Goal: Task Accomplishment & Management: Use online tool/utility

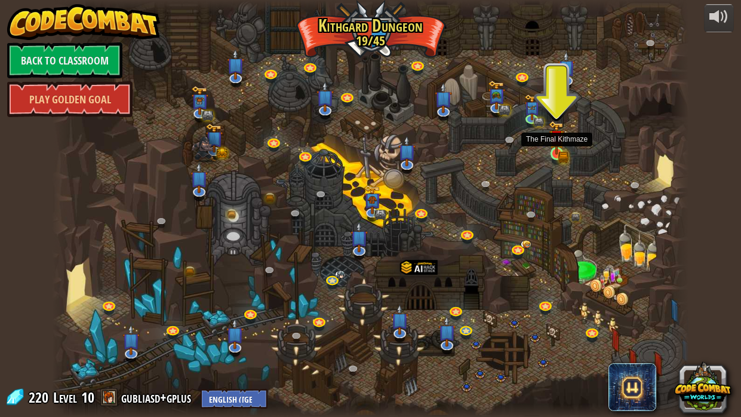
click at [554, 146] on img at bounding box center [556, 138] width 16 height 34
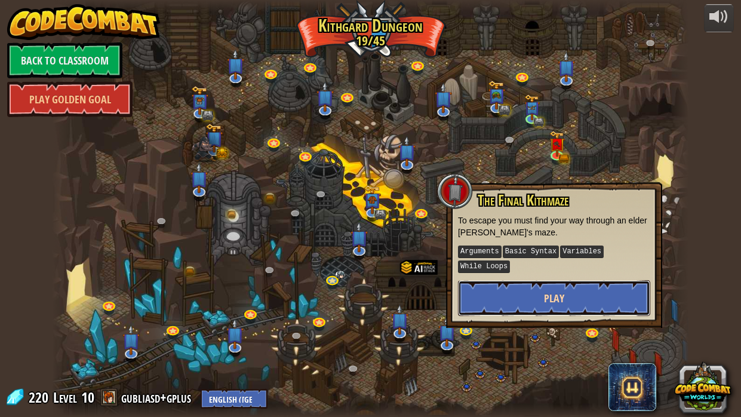
click at [547, 301] on span "Play" at bounding box center [554, 298] width 20 height 15
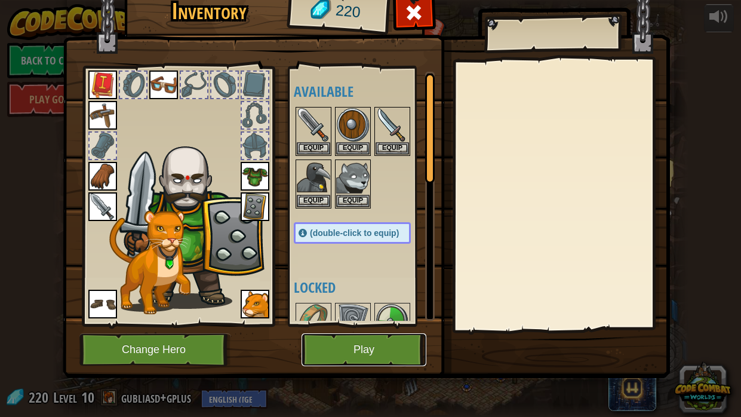
click at [365, 350] on button "Play" at bounding box center [363, 349] width 125 height 33
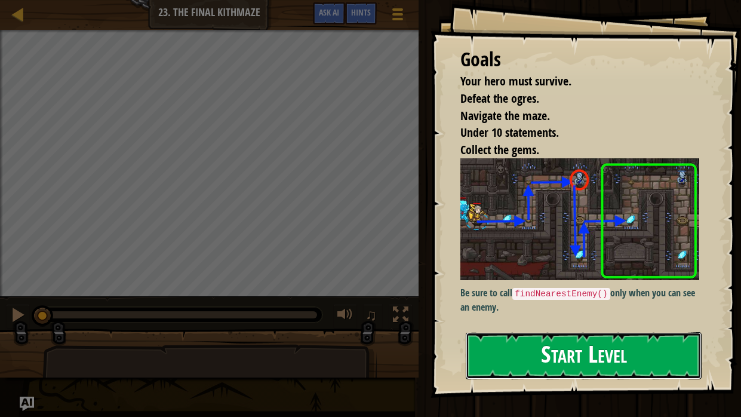
click at [563, 349] on button "Start Level" at bounding box center [583, 355] width 236 height 47
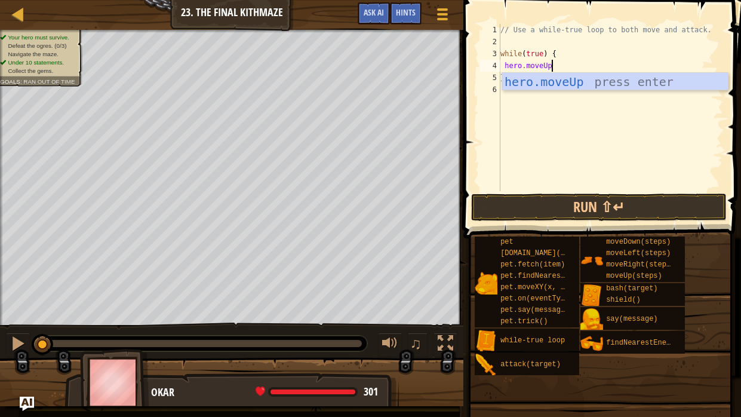
scroll to position [5, 5]
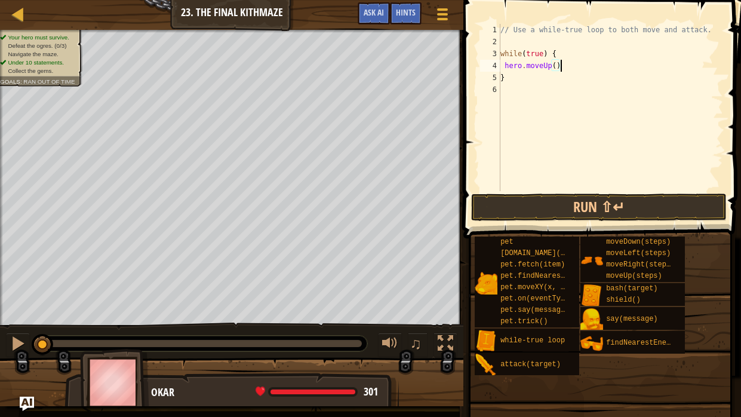
type textarea "hero.moveUp();"
type textarea "hero.moveRight();"
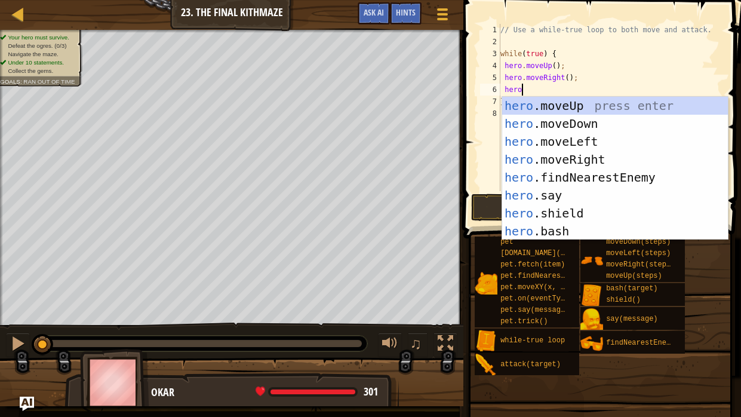
scroll to position [5, 1]
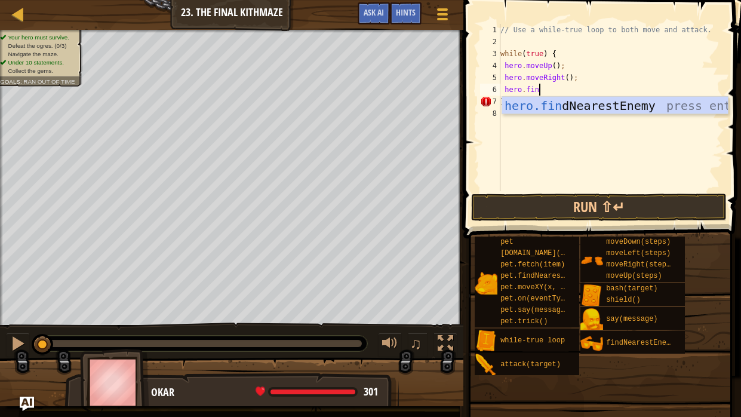
type textarea "hero.fine"
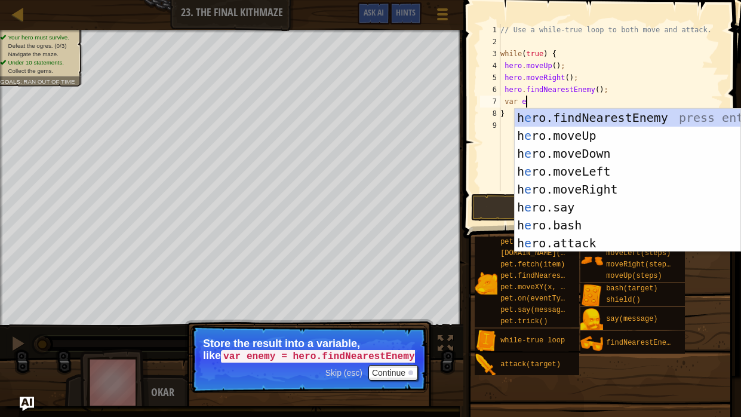
scroll to position [5, 1]
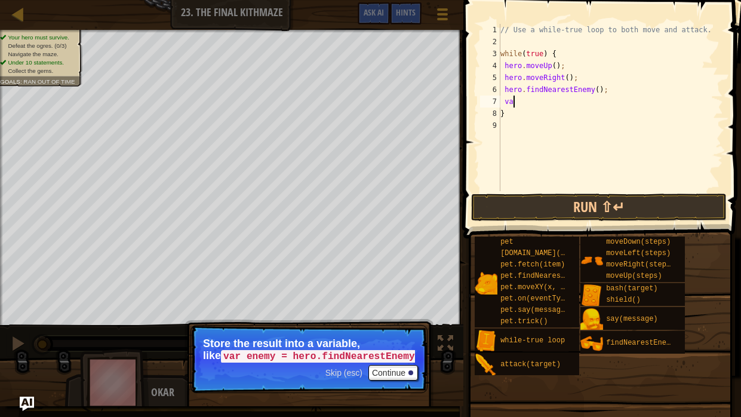
type textarea "v"
click at [503, 88] on div "// Use a while-true loop to both move and attack. while ( true ) { hero . moveU…" at bounding box center [610, 119] width 225 height 191
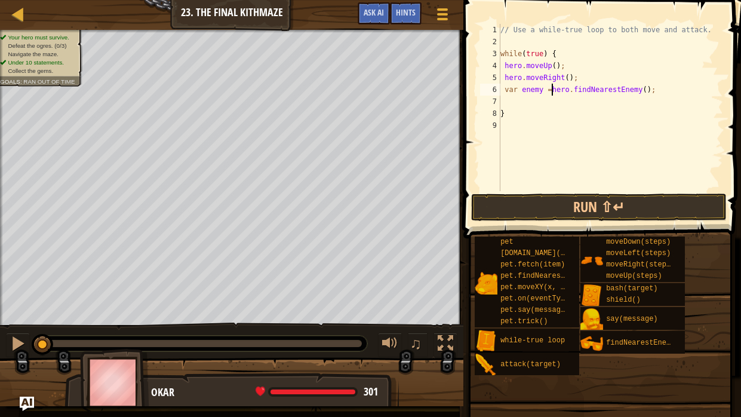
scroll to position [5, 4]
type textarea "var enemy = hero.findNearestEnemy();"
click at [522, 97] on div "// Use a while-true loop to both move and attack. while ( true ) { hero . moveU…" at bounding box center [610, 119] width 225 height 191
type textarea "e"
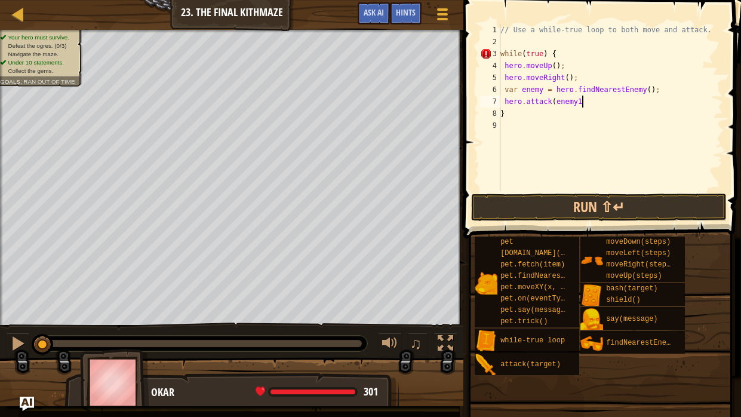
scroll to position [5, 6]
type textarea "hero.attack(enemy1);"
type textarea "var enemy = hero.findNearestEnemy();"
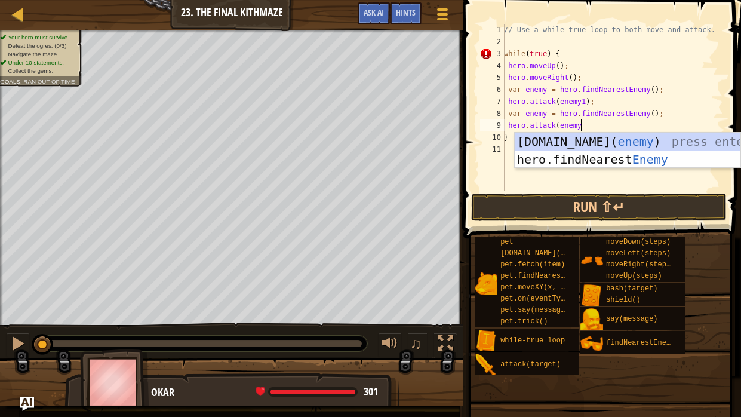
scroll to position [5, 6]
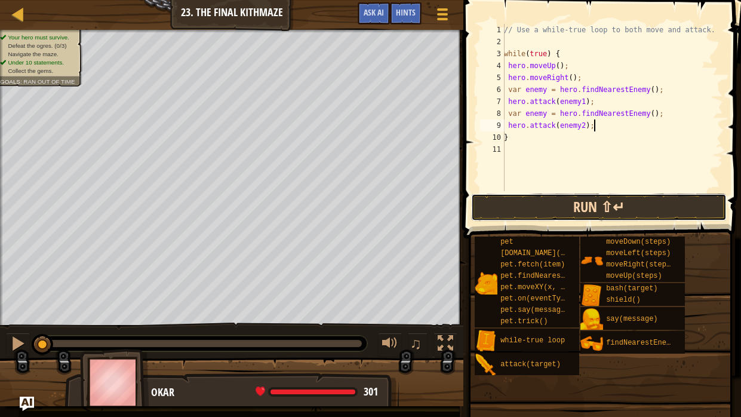
click at [582, 211] on button "Run ⇧↵" at bounding box center [598, 206] width 255 height 27
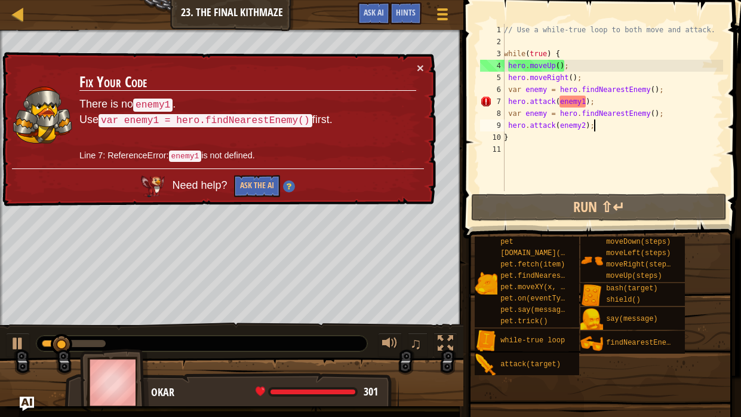
click at [551, 64] on div "// Use a while-true loop to both move and attack. while ( true ) { hero . moveU…" at bounding box center [611, 119] width 221 height 191
click at [562, 50] on div "// Use a while-true loop to both move and attack. while ( true ) { hero . moveU…" at bounding box center [611, 119] width 221 height 191
type textarea "while(true) {"
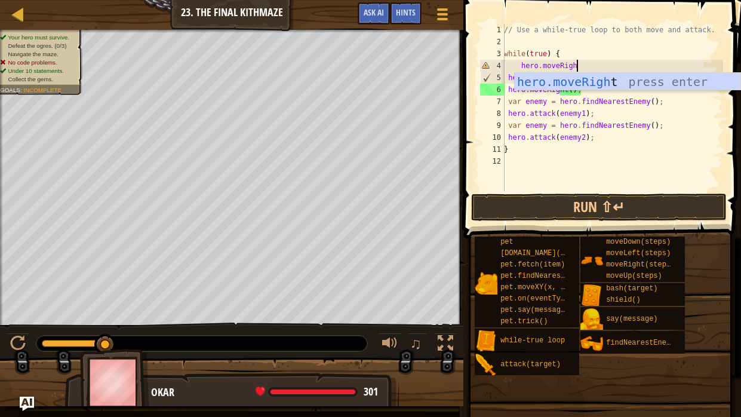
scroll to position [5, 5]
type textarea "hero.moveRight"
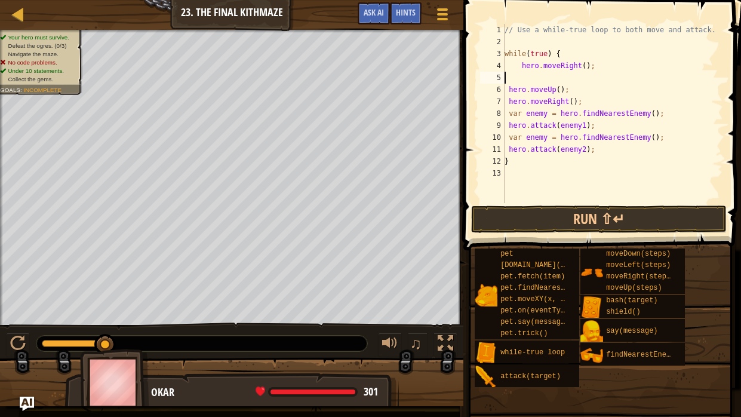
scroll to position [5, 0]
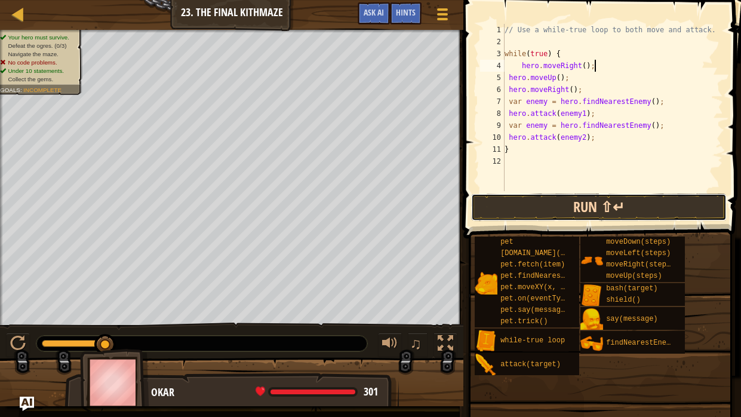
click at [625, 207] on button "Run ⇧↵" at bounding box center [598, 206] width 255 height 27
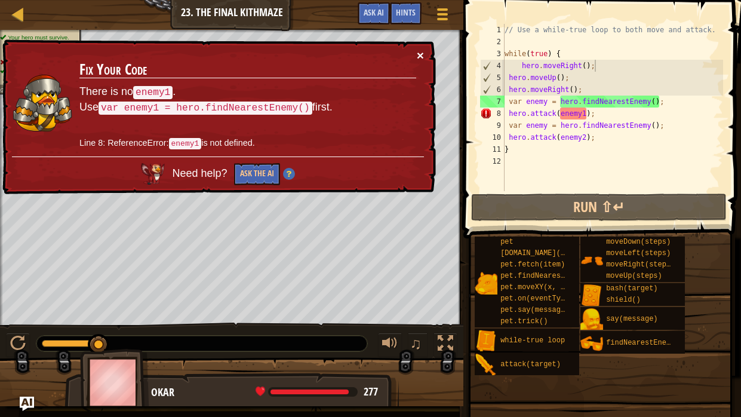
click at [421, 54] on button "×" at bounding box center [420, 55] width 7 height 13
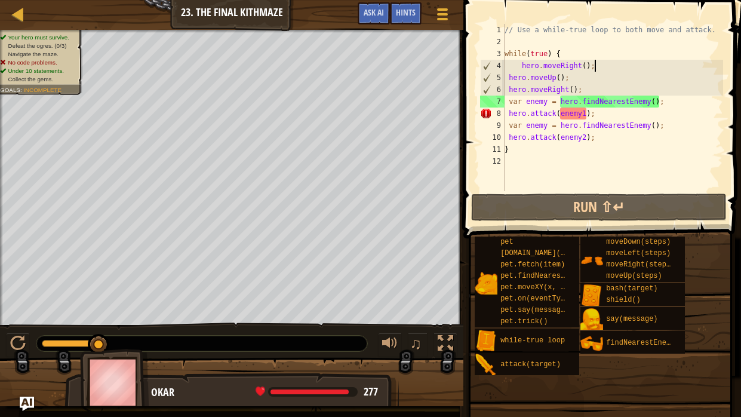
click at [587, 115] on div "// Use a while-true loop to both move and attack. while ( true ) { hero . moveR…" at bounding box center [612, 119] width 221 height 191
type textarea "hero.attack(enemy);"
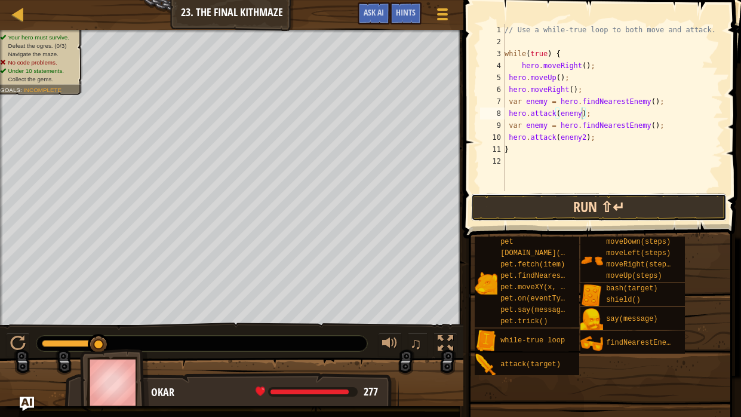
click at [612, 202] on button "Run ⇧↵" at bounding box center [598, 206] width 255 height 27
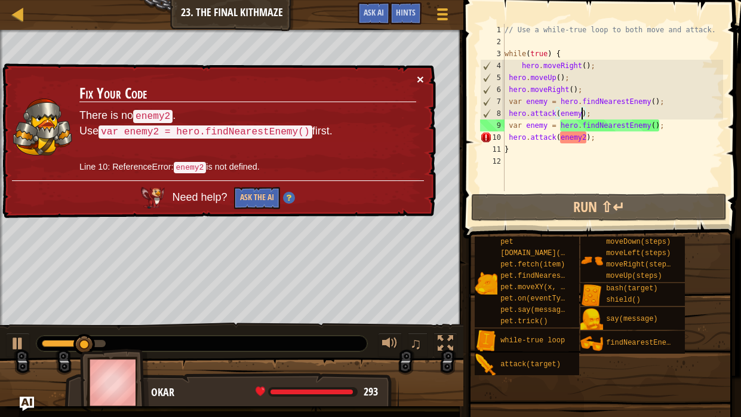
click at [420, 79] on button "×" at bounding box center [420, 79] width 7 height 13
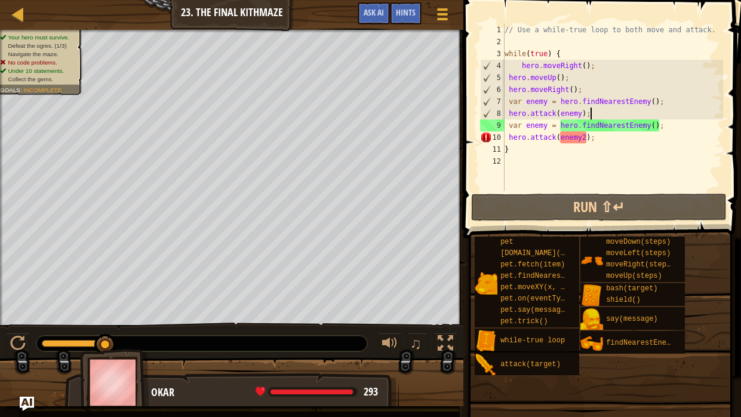
click at [593, 112] on div "// Use a while-true loop to both move and attack. while ( true ) { hero . moveR…" at bounding box center [612, 119] width 221 height 191
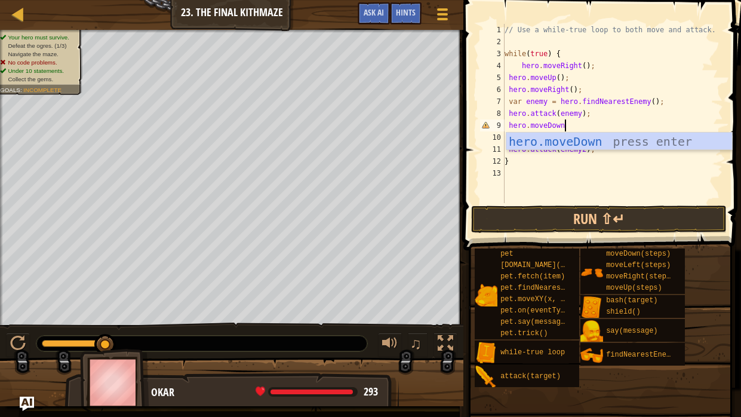
scroll to position [5, 5]
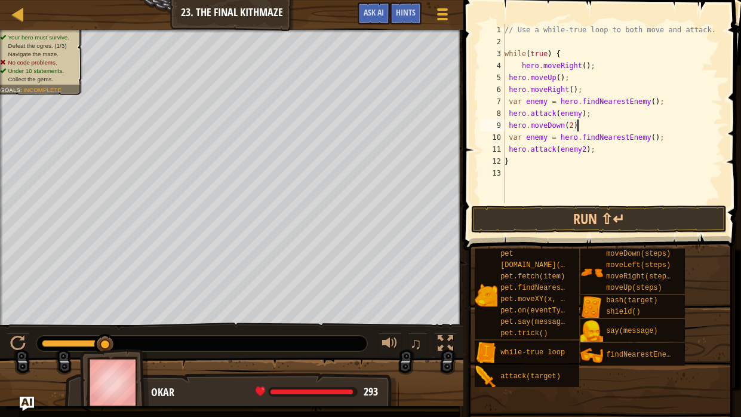
type textarea "hero.moveDown(2);"
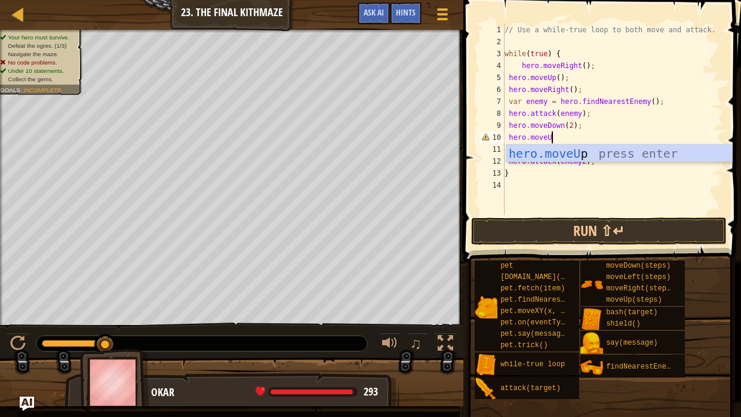
scroll to position [5, 4]
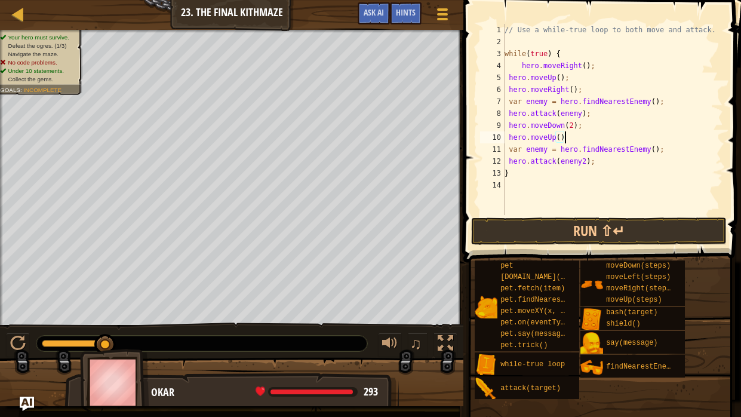
type textarea "hero.moveUp();"
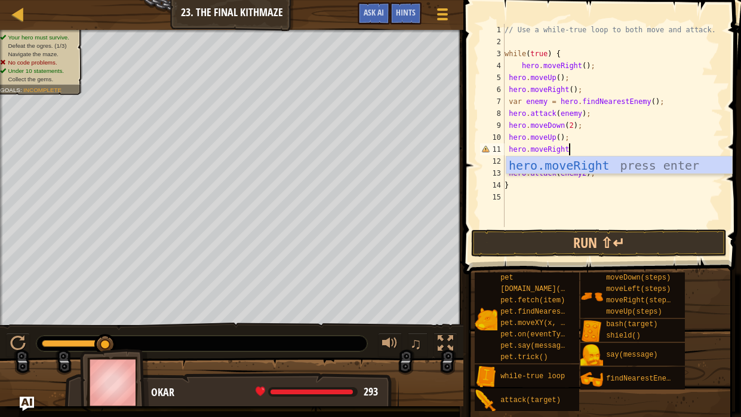
scroll to position [5, 5]
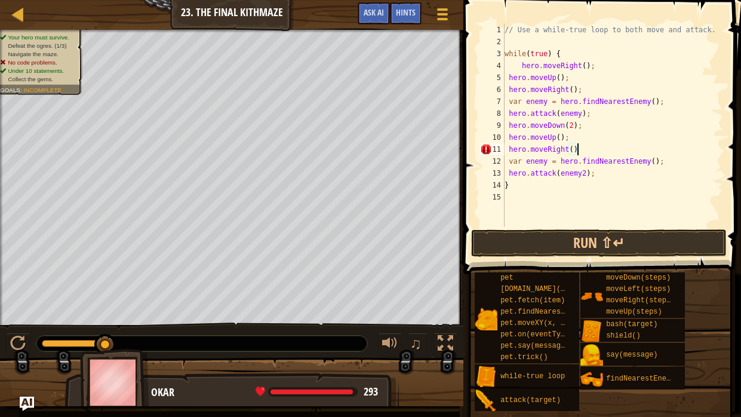
type textarea "hero.moveRight();"
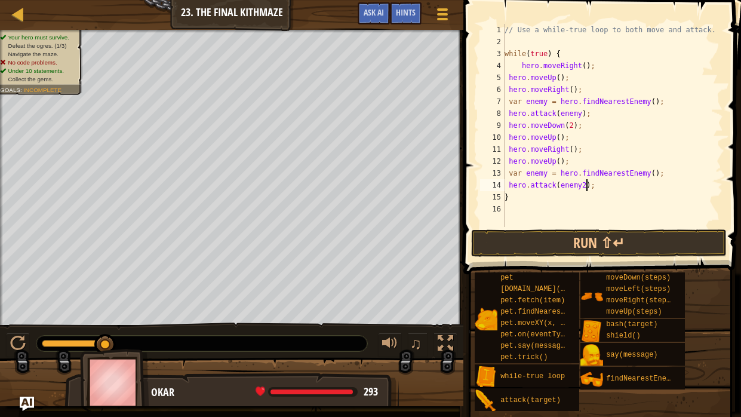
click at [585, 183] on div "// Use a while-true loop to both move and attack. while ( true ) { hero . moveR…" at bounding box center [612, 137] width 221 height 227
type textarea "hero.attack(enemy);"
click at [593, 183] on div "// Use a while-true loop to both move and attack. while ( true ) { hero . moveR…" at bounding box center [612, 137] width 221 height 227
click at [602, 246] on button "Run ⇧↵" at bounding box center [598, 242] width 255 height 27
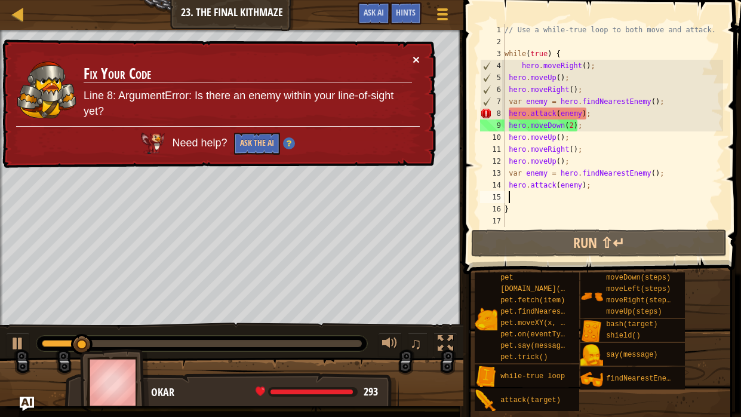
click at [415, 58] on button "×" at bounding box center [415, 59] width 7 height 13
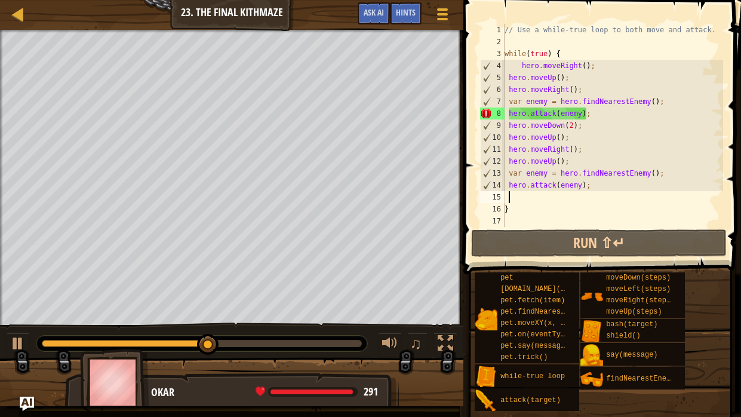
click at [563, 53] on div "// Use a while-true loop to both move and attack. while ( true ) { hero . moveR…" at bounding box center [612, 137] width 221 height 227
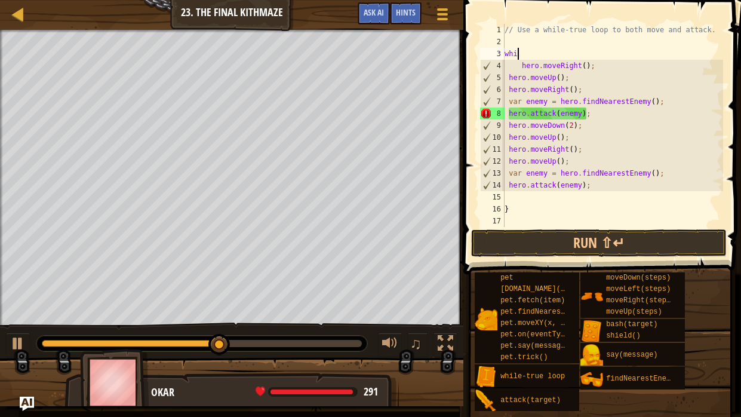
type textarea "w"
click at [524, 214] on div "// Use a while-true loop to both move and attack. hero . moveRight ( ) ; hero .…" at bounding box center [612, 137] width 221 height 227
type textarea "}"
click at [596, 189] on div "// Use a while-true loop to both move and attack. hero . moveRight ( ) ; hero .…" at bounding box center [612, 137] width 221 height 227
type textarea "hero.attack(enemy);"
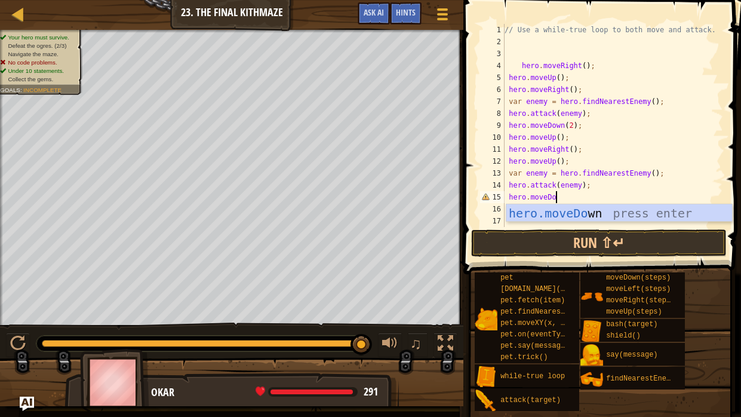
scroll to position [5, 4]
type textarea "hero.moveDow"
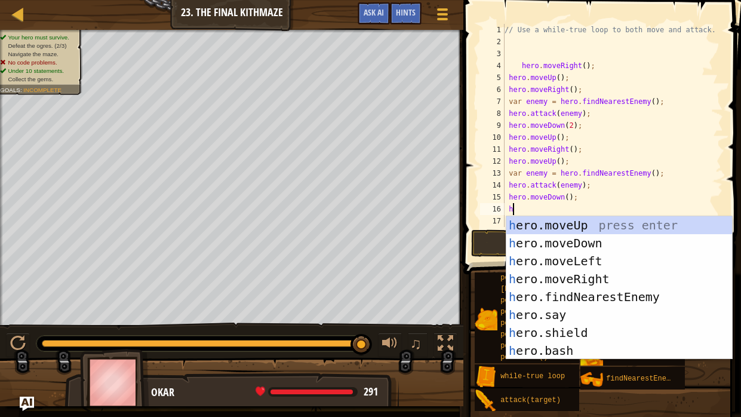
scroll to position [5, 1]
click at [568, 199] on div "// Use a while-true loop to both move and attack. hero . moveRight ( ) ; hero .…" at bounding box center [612, 137] width 221 height 227
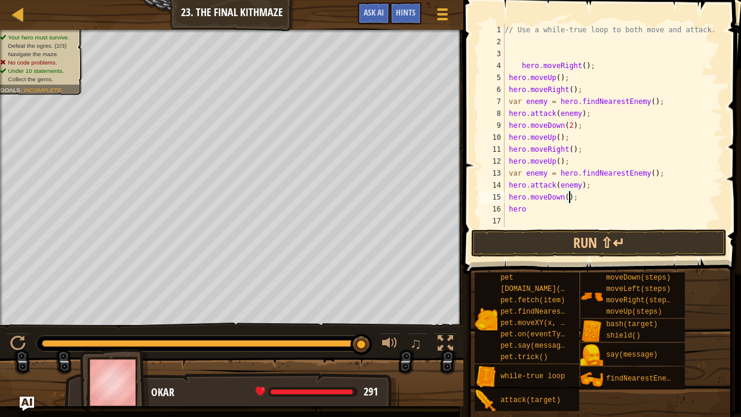
scroll to position [5, 5]
click at [546, 212] on div "// Use a while-true loop to both move and attack. hero . moveRight ( ) ; hero .…" at bounding box center [612, 137] width 221 height 227
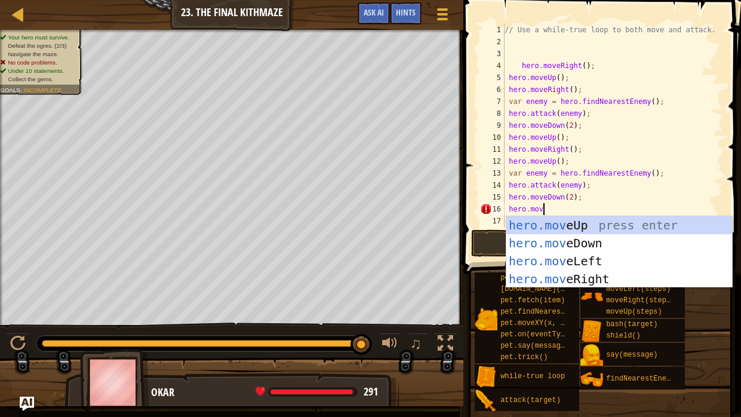
scroll to position [5, 2]
type textarea "hero.moveU"
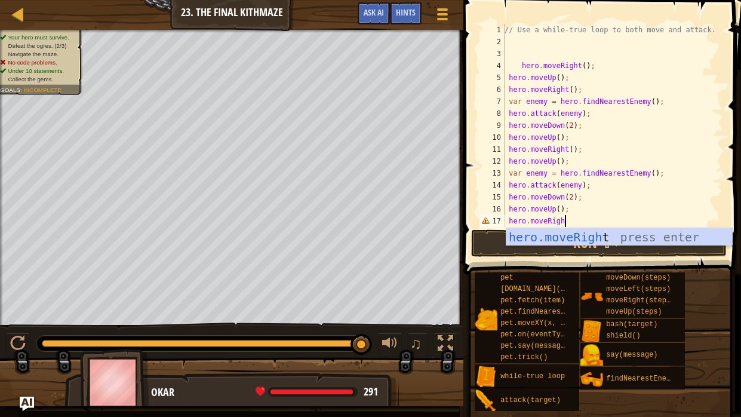
type textarea "hero.moveRight"
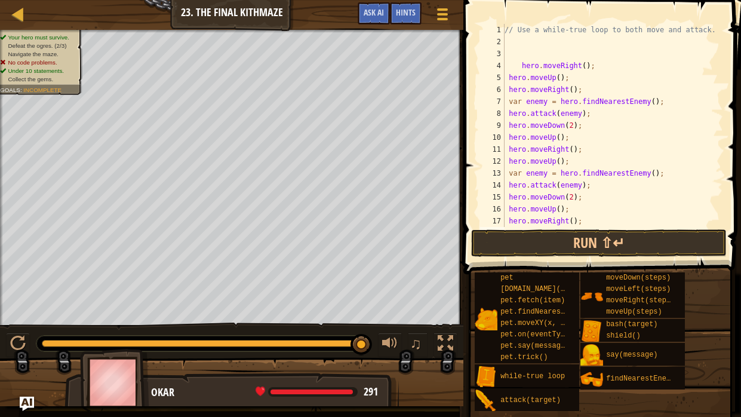
scroll to position [5, 0]
click at [593, 218] on div "// Use a while-true loop to both move and attack. hero . moveRight ( ) ; hero .…" at bounding box center [612, 137] width 221 height 227
type textarea "hero.moveRight();"
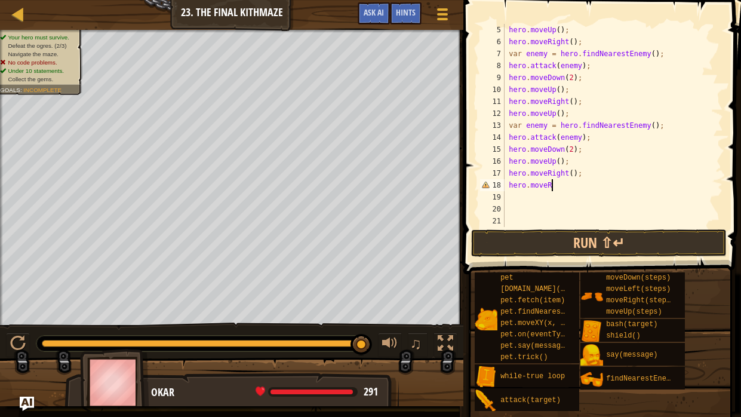
scroll to position [5, 3]
type textarea "hero.moveU"
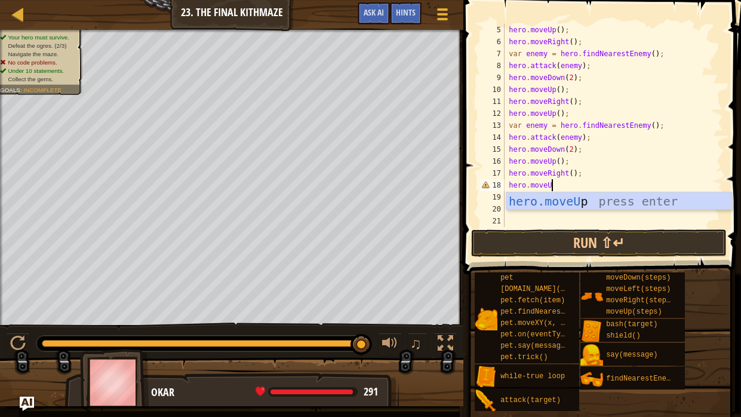
scroll to position [5, 0]
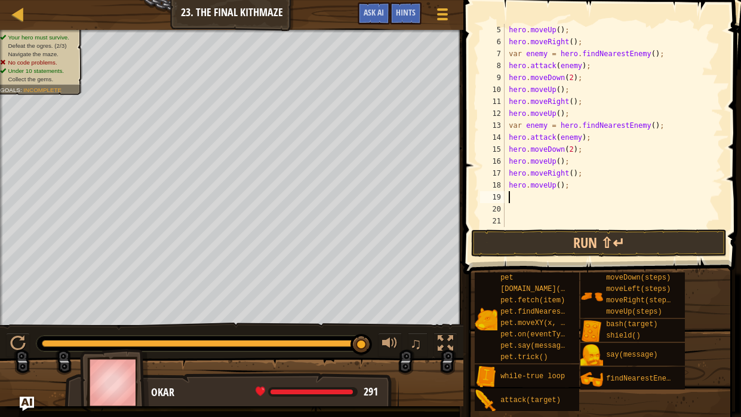
type textarea "h"
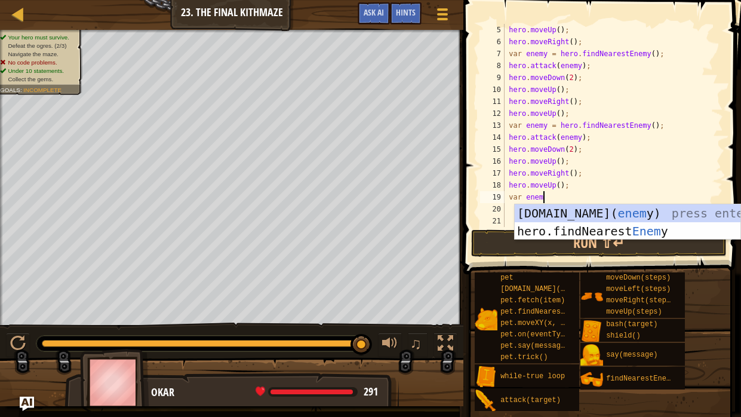
scroll to position [5, 2]
type textarea "var [DOMAIN_NAME](enemy);"
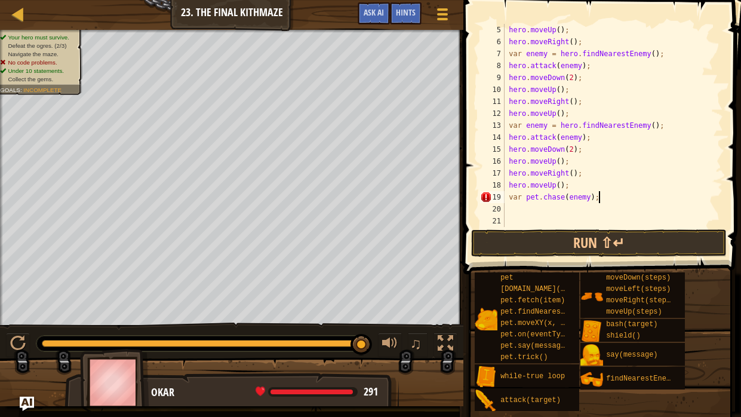
scroll to position [5, 0]
click at [522, 196] on div "hero . moveUp ( ) ; hero . moveRight ( ) ; var enemy = hero . findNearestEnemy …" at bounding box center [612, 137] width 221 height 227
type textarea "[DOMAIN_NAME](enemy);"
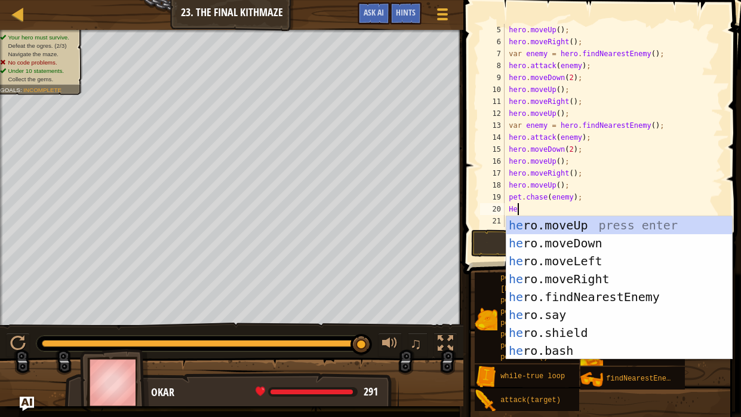
scroll to position [5, 1]
type textarea "H"
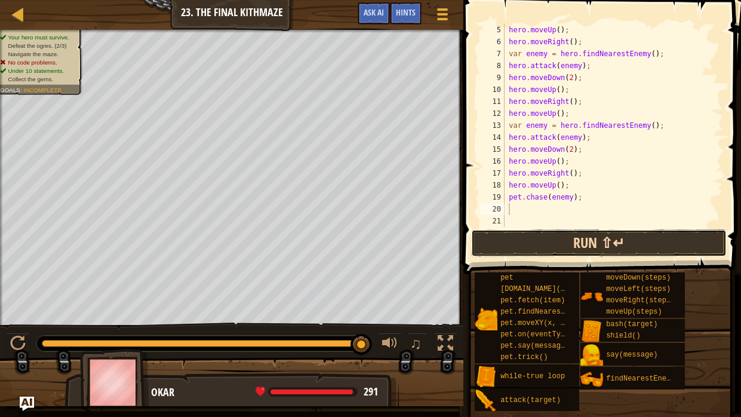
click at [579, 235] on button "Run ⇧↵" at bounding box center [598, 242] width 255 height 27
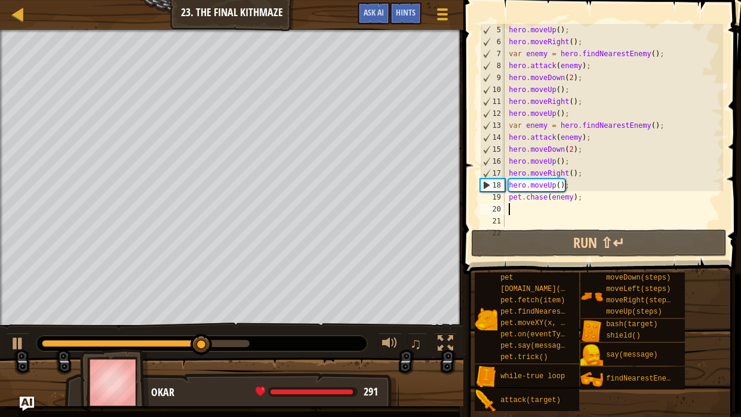
click at [556, 183] on div "hero . moveUp ( ) ; hero . moveRight ( ) ; var enemy = hero . findNearestEnemy …" at bounding box center [612, 137] width 221 height 227
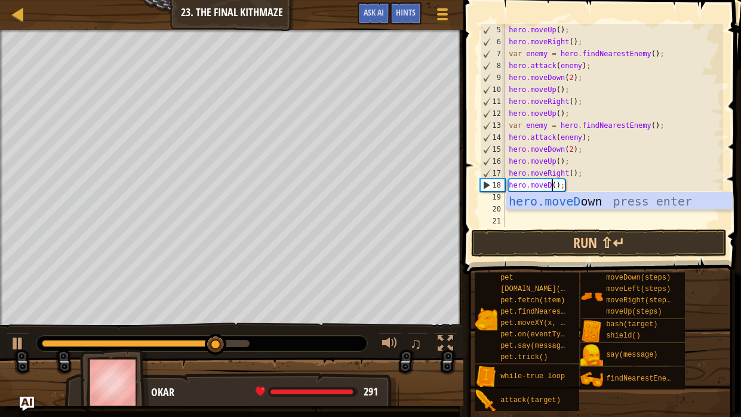
scroll to position [5, 4]
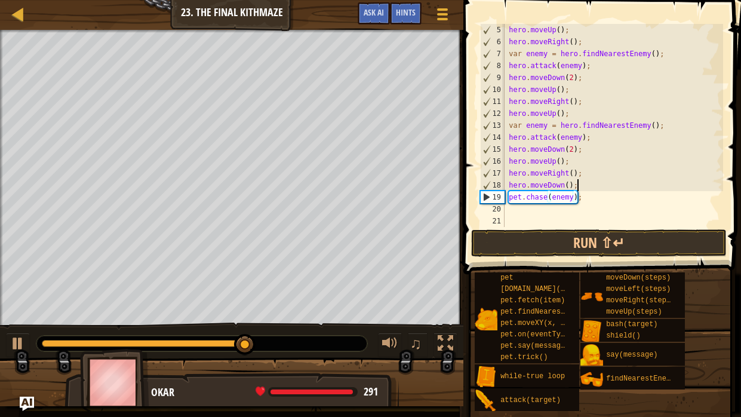
click at [578, 185] on div "hero . moveUp ( ) ; hero . moveRight ( ) ; var enemy = hero . findNearestEnemy …" at bounding box center [612, 137] width 221 height 227
type textarea "hero.moveDown();"
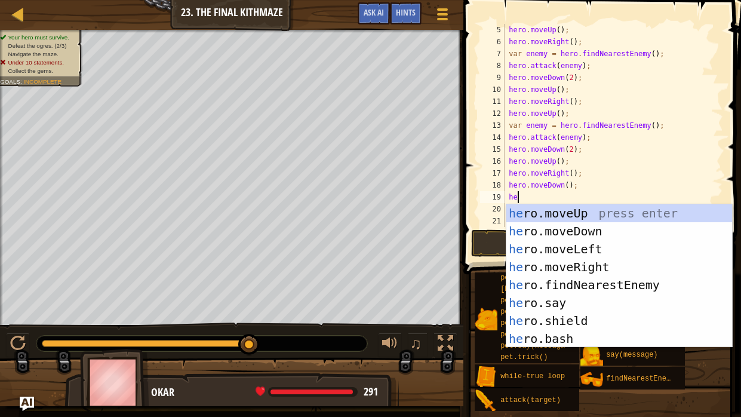
scroll to position [5, 1]
click at [567, 184] on div "hero . moveUp ( ) ; hero . moveRight ( ) ; var enemy = hero . findNearestEnemy …" at bounding box center [612, 137] width 221 height 227
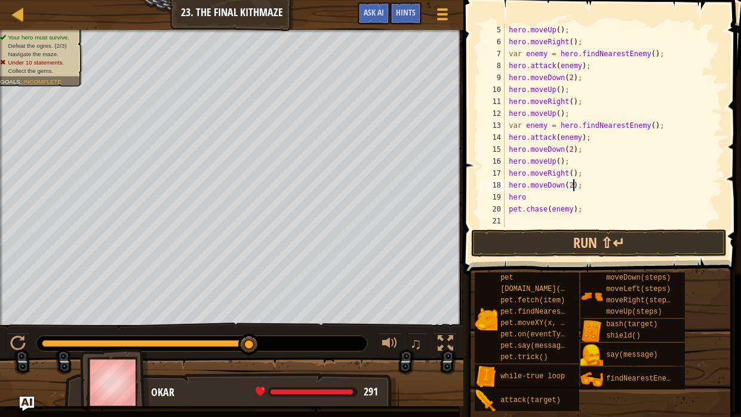
scroll to position [5, 5]
click at [562, 193] on div "hero . moveUp ( ) ; hero . moveRight ( ) ; var enemy = hero . findNearestEnemy …" at bounding box center [612, 137] width 221 height 227
type textarea "hero.moveUp();"
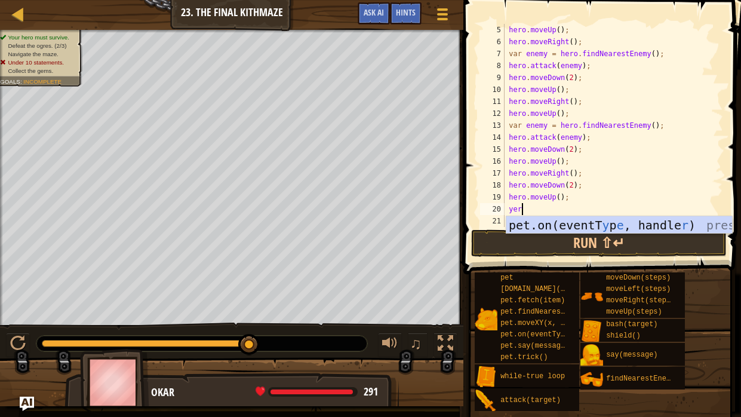
scroll to position [5, 1]
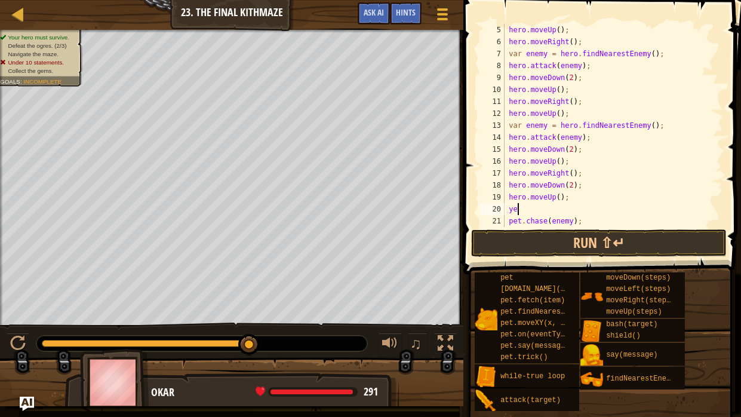
type textarea "y"
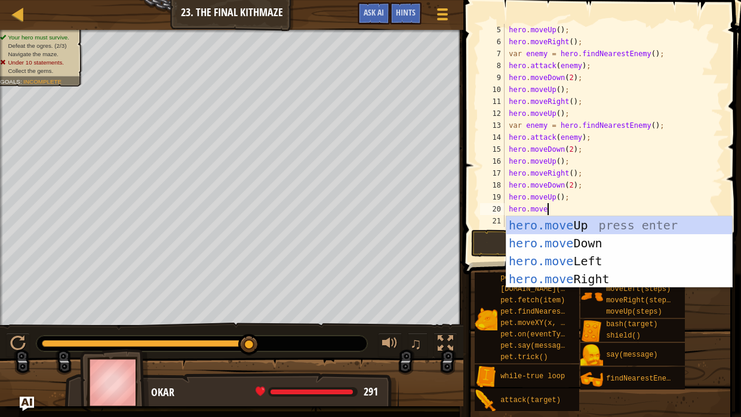
scroll to position [5, 2]
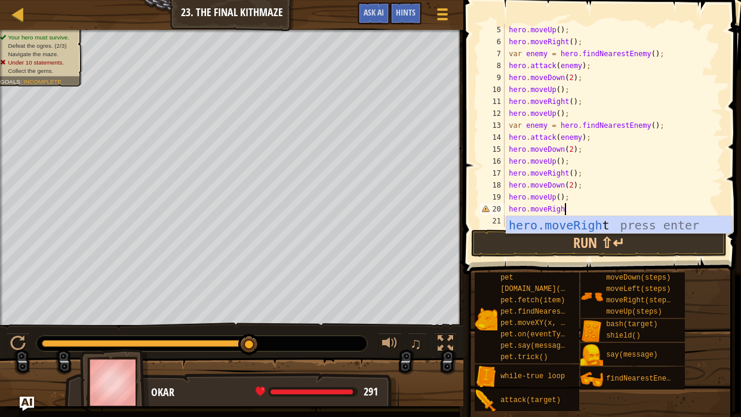
type textarea "hero.moveRight"
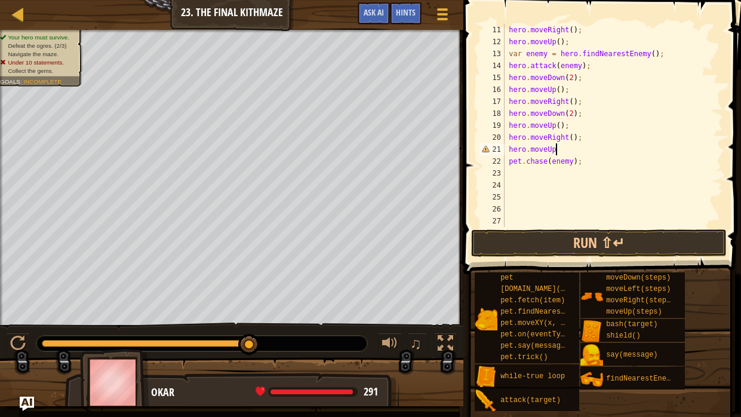
scroll to position [119, 0]
click at [614, 235] on button "Run ⇧↵" at bounding box center [598, 242] width 255 height 27
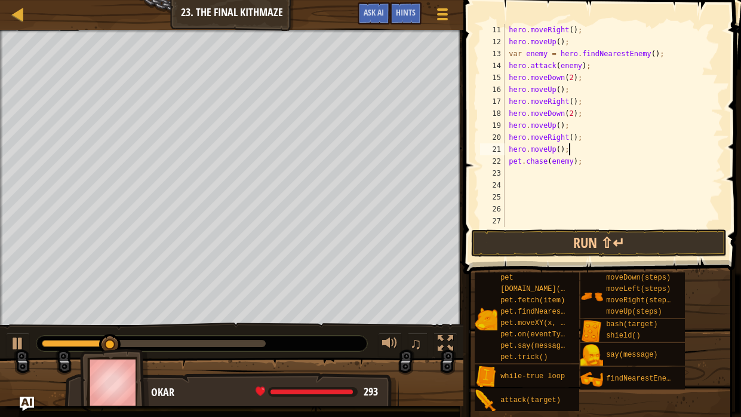
scroll to position [5, 5]
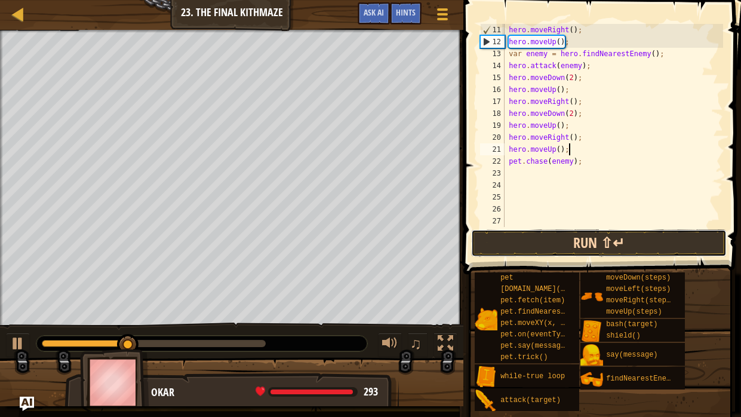
click at [631, 236] on button "Run ⇧↵" at bounding box center [598, 242] width 255 height 27
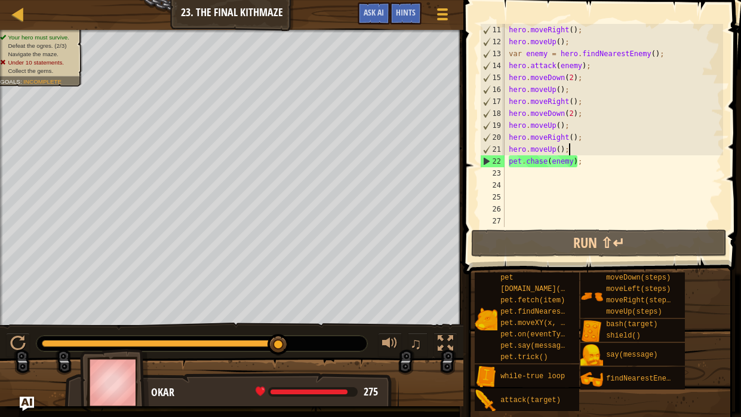
click at [508, 159] on div "hero . moveRight ( ) ; hero . moveUp ( ) ; var enemy = hero . findNearestEnemy …" at bounding box center [612, 137] width 221 height 227
type textarea "[DOMAIN_NAME](enemy);"
click at [25, 13] on link "Map" at bounding box center [27, 15] width 6 height 16
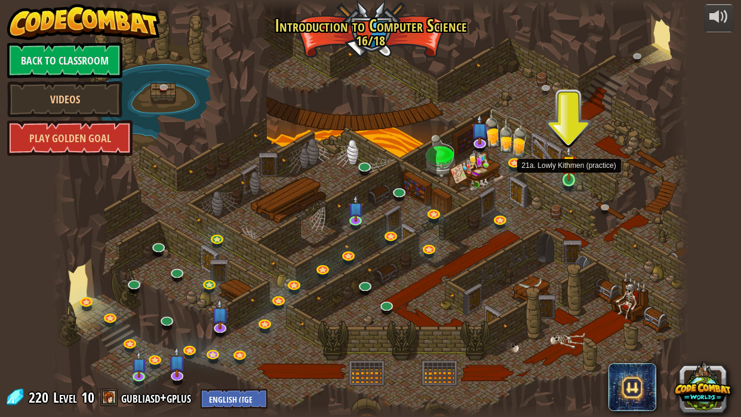
click at [571, 178] on img at bounding box center [569, 163] width 16 height 36
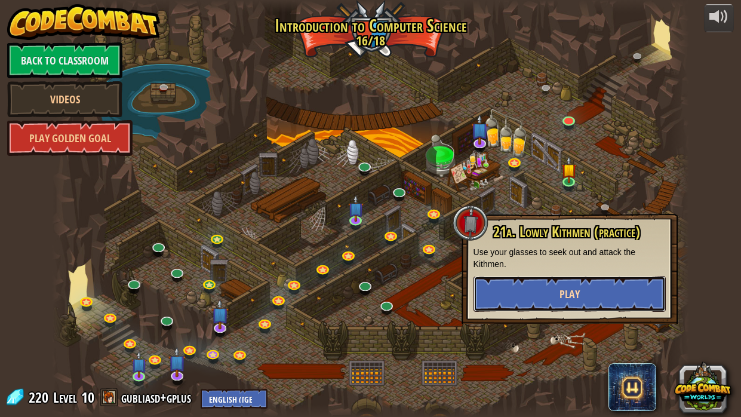
click at [537, 290] on button "Play" at bounding box center [569, 294] width 192 height 36
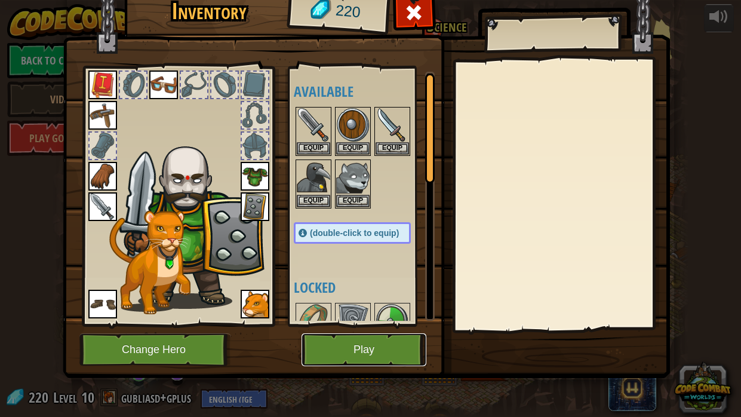
click at [394, 353] on button "Play" at bounding box center [363, 349] width 125 height 33
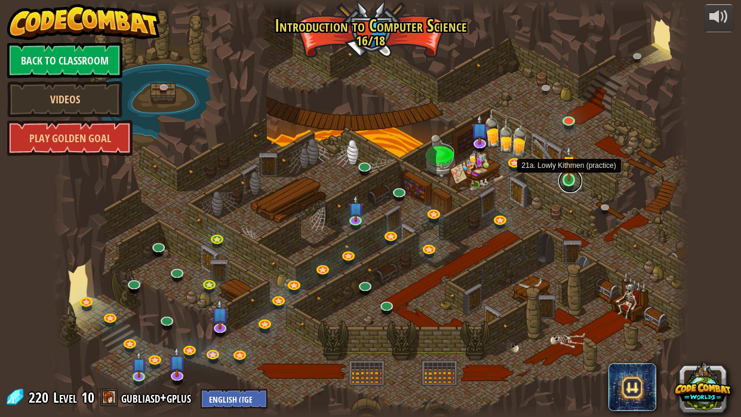
click at [566, 183] on link at bounding box center [570, 181] width 24 height 24
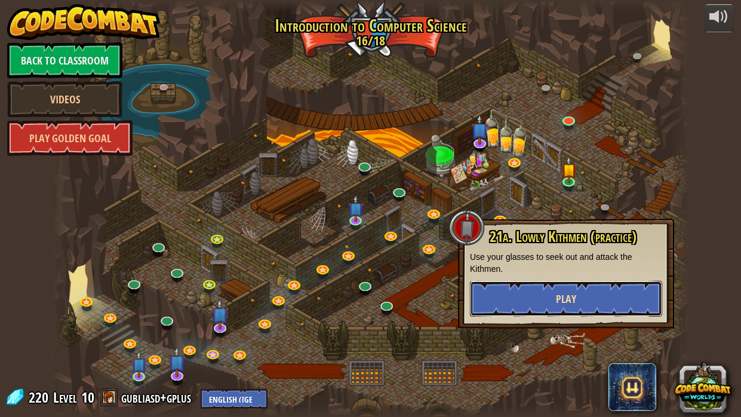
click at [526, 286] on button "Play" at bounding box center [566, 298] width 192 height 36
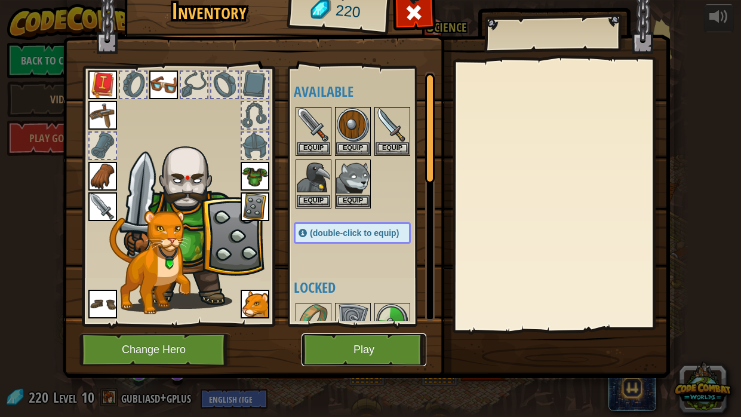
click at [368, 363] on button "Play" at bounding box center [363, 349] width 125 height 33
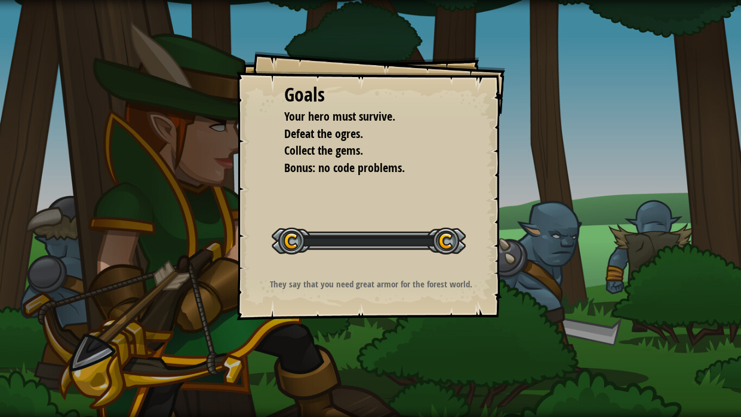
click at [368, 347] on div "Goals Your hero must survive. Defeat the ogres. Collect the gems. Bonus: no cod…" at bounding box center [370, 208] width 741 height 417
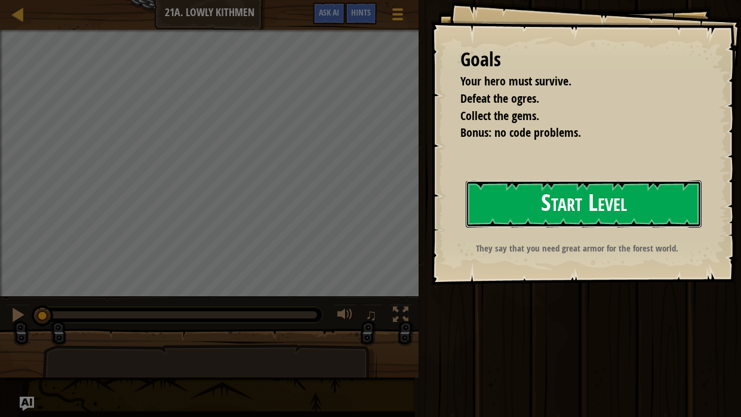
click at [551, 207] on button "Start Level" at bounding box center [583, 203] width 236 height 47
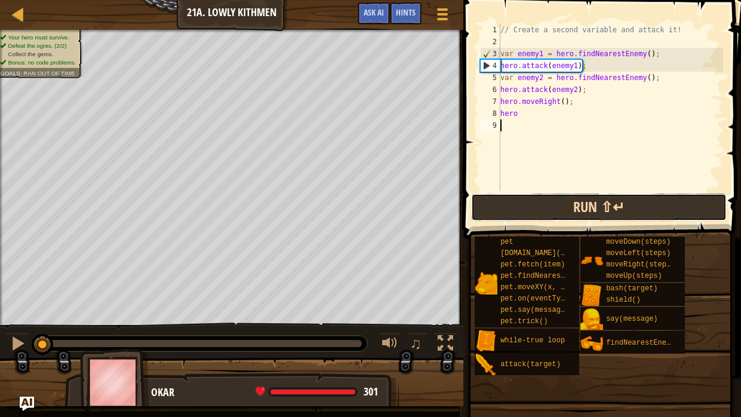
click at [596, 201] on button "Run ⇧↵" at bounding box center [598, 206] width 255 height 27
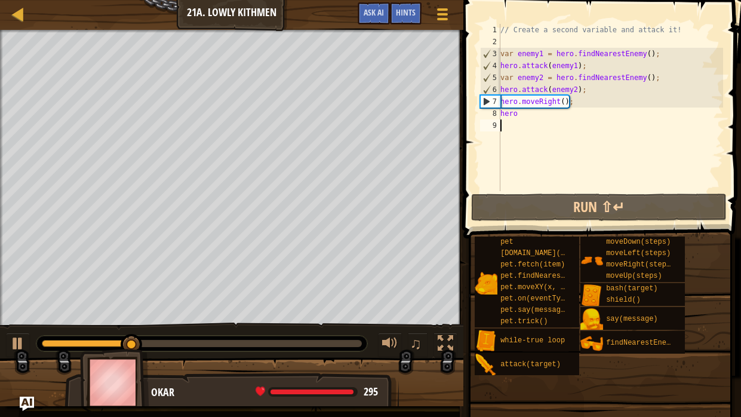
click at [574, 101] on div "// Create a second variable and attack it! var enemy1 = hero . findNearestEnemy…" at bounding box center [610, 119] width 225 height 191
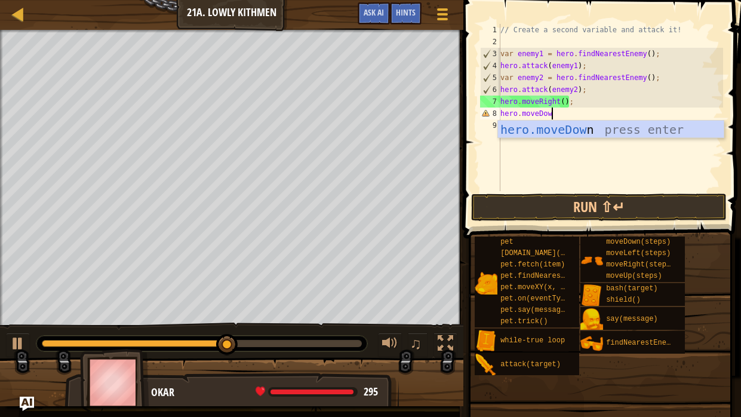
scroll to position [5, 4]
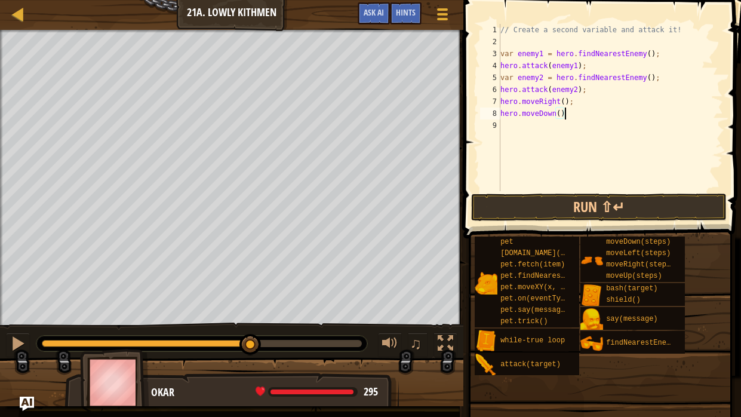
type textarea "hero.moveDown();"
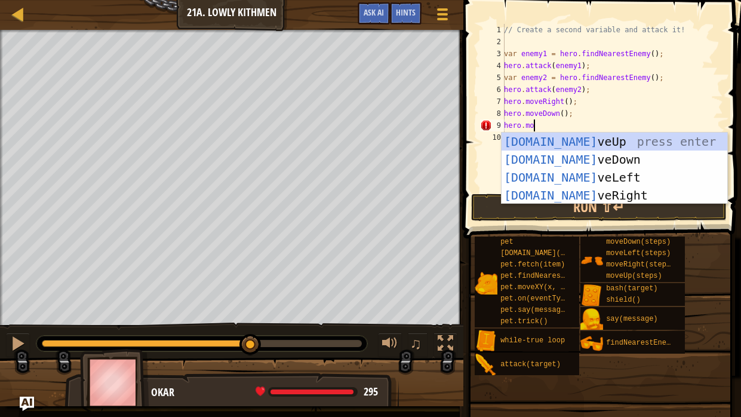
scroll to position [5, 2]
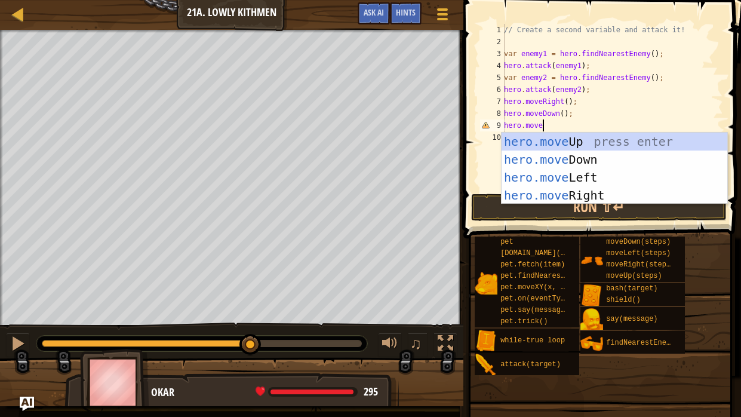
type textarea "hero.moveR"
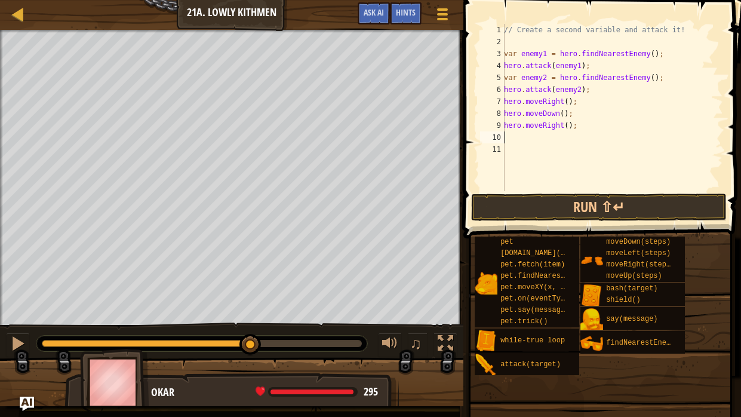
scroll to position [5, 0]
click at [680, 199] on button "Run ⇧↵" at bounding box center [598, 206] width 255 height 27
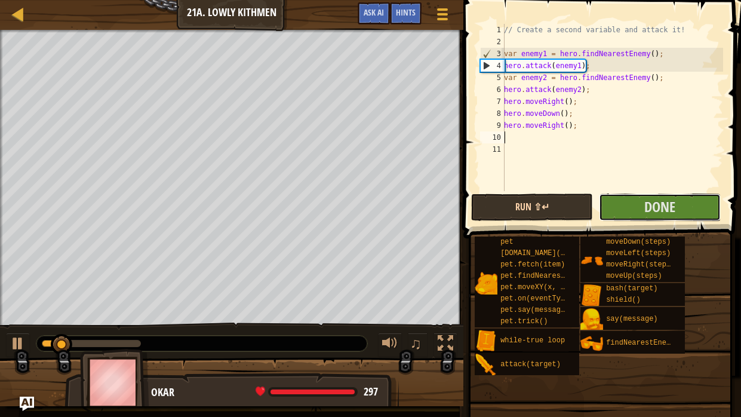
click at [680, 199] on button "Done" at bounding box center [660, 206] width 122 height 27
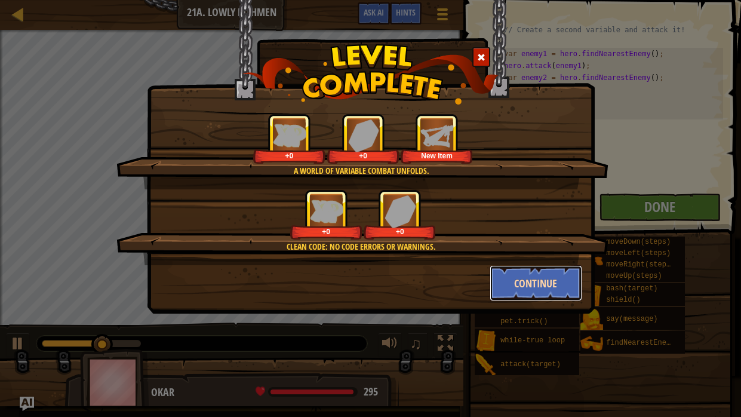
click at [551, 274] on button "Continue" at bounding box center [535, 283] width 93 height 36
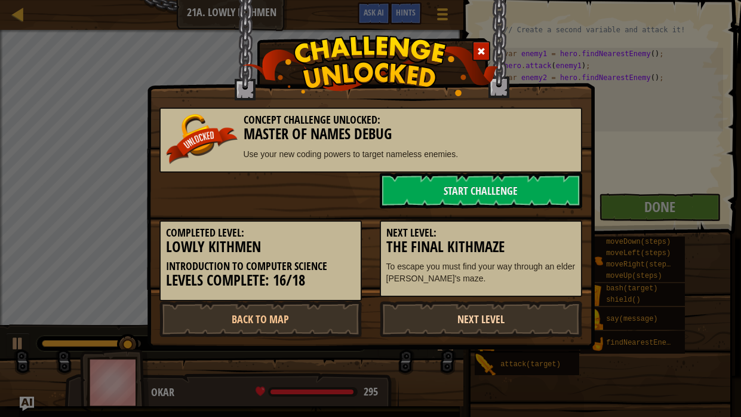
click at [485, 323] on link "Next Level" at bounding box center [481, 319] width 202 height 36
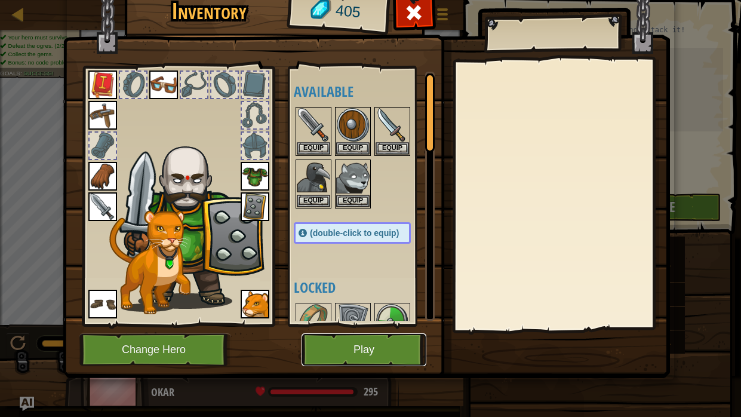
click at [371, 346] on button "Play" at bounding box center [363, 349] width 125 height 33
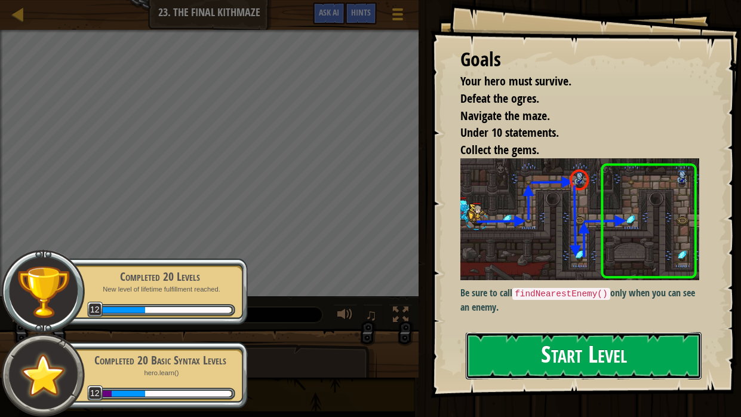
click at [587, 355] on button "Start Level" at bounding box center [583, 355] width 236 height 47
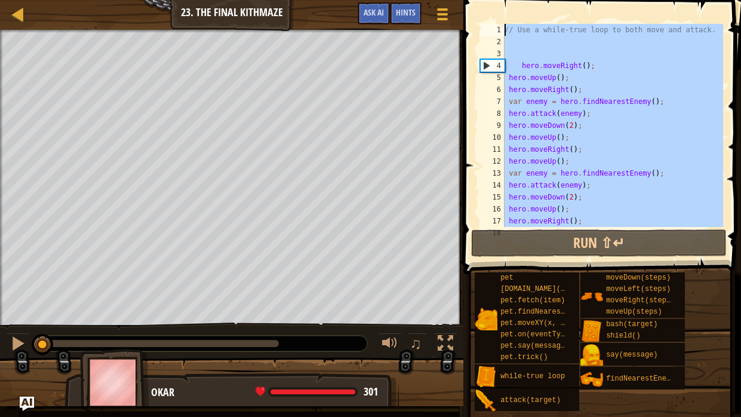
drag, startPoint x: 593, startPoint y: 208, endPoint x: 467, endPoint y: 11, distance: 233.8
click at [467, 11] on div "1 2 3 4 5 6 7 8 9 10 11 12 13 14 15 16 17 18 // Use a while-true loop to both m…" at bounding box center [600, 160] width 281 height 309
type textarea "// Use a while-true loop to both move and attack."
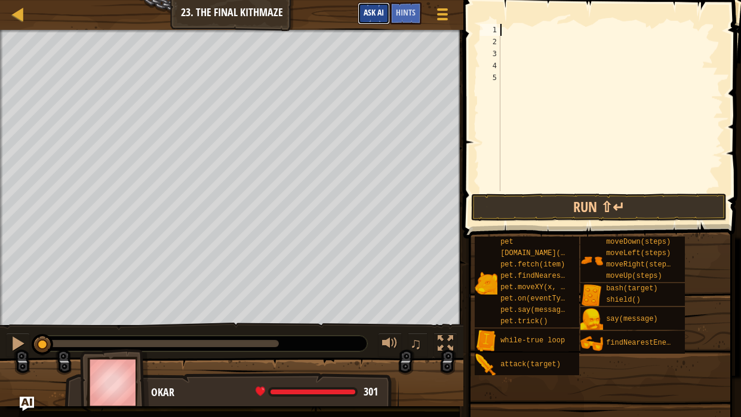
click at [358, 14] on button "Ask AI" at bounding box center [373, 13] width 32 height 22
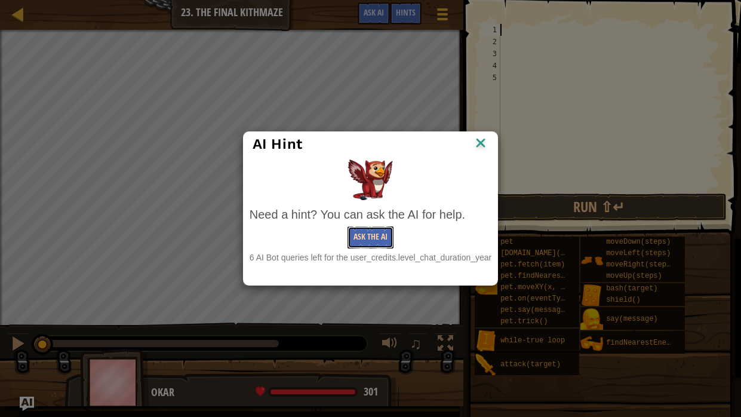
click at [390, 236] on button "Ask the AI" at bounding box center [370, 237] width 46 height 22
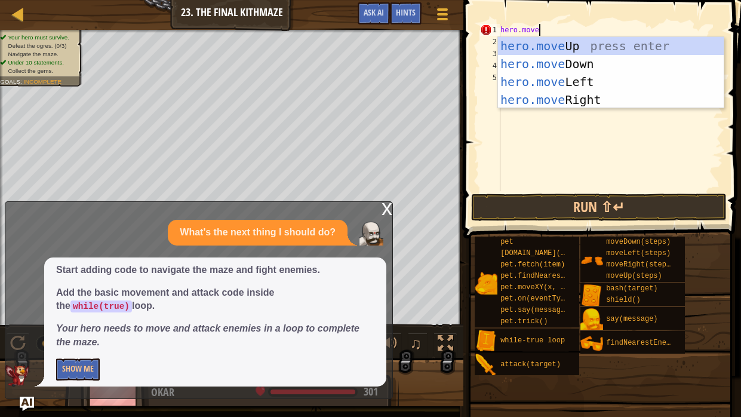
scroll to position [5, 2]
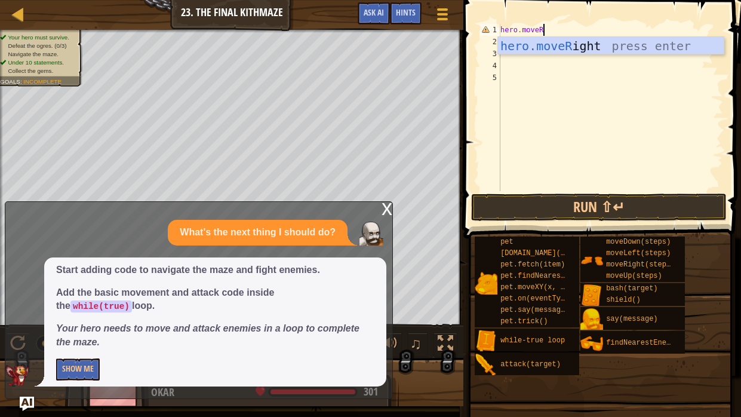
type textarea "hero.moveRi"
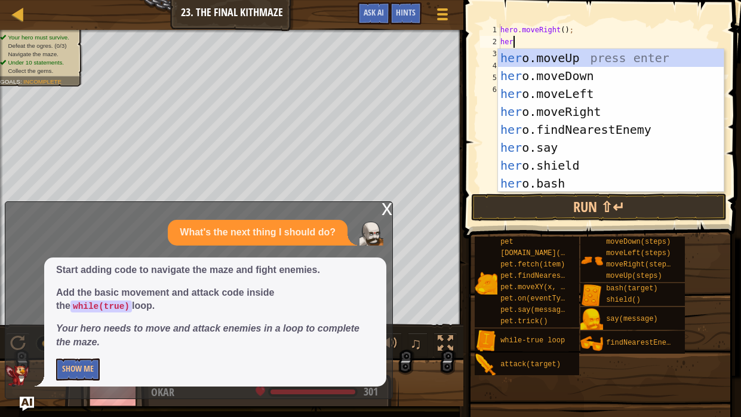
scroll to position [5, 0]
type textarea "h"
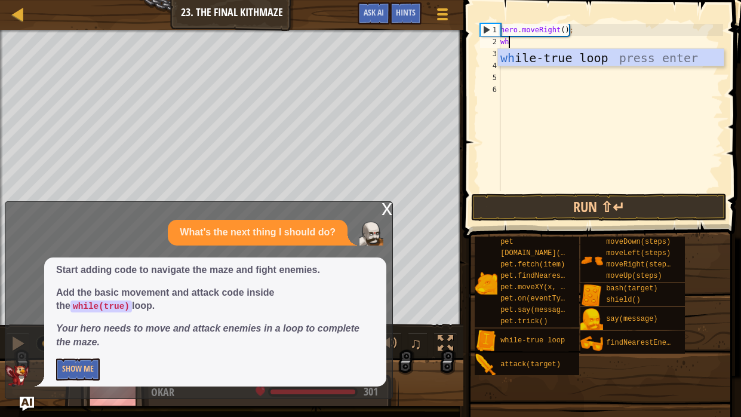
type textarea "whe"
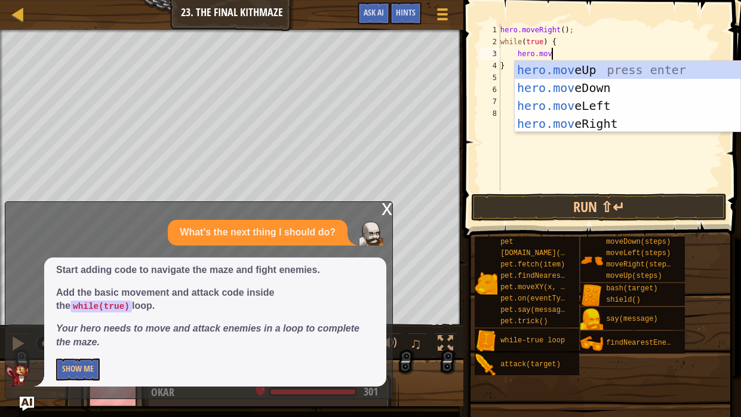
type textarea "hero.move"
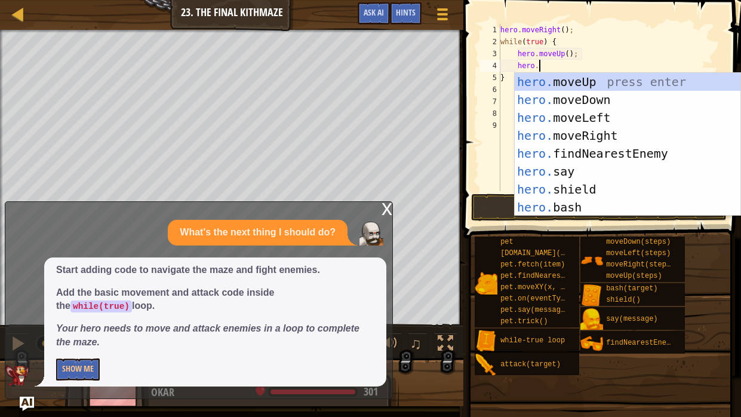
scroll to position [5, 2]
type textarea "h"
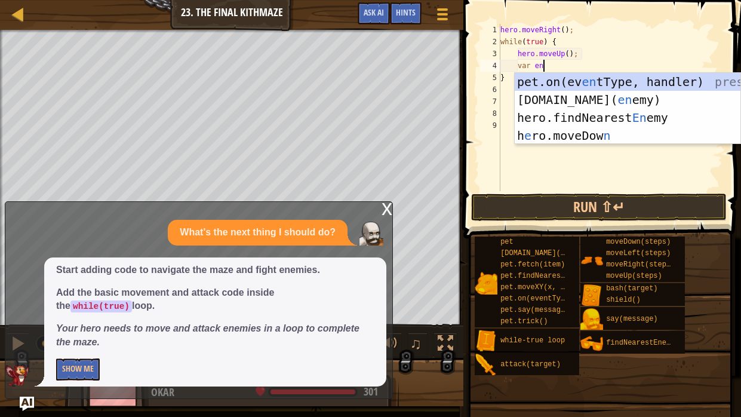
scroll to position [5, 3]
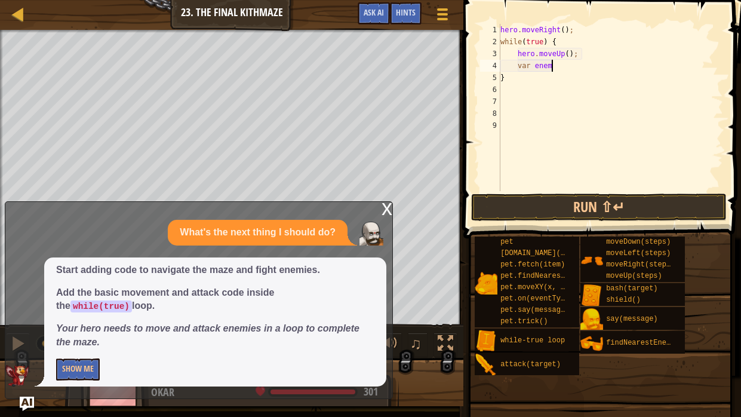
type textarea "var enemy"
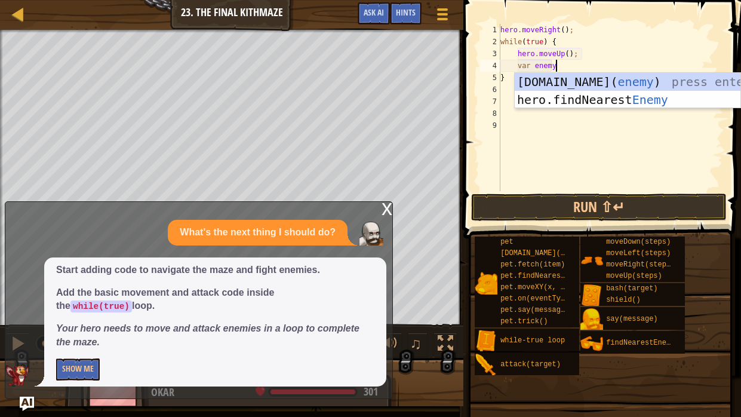
scroll to position [5, 4]
click at [566, 98] on div "[DOMAIN_NAME]( enemy ) press enter hero.findNearest Enemy press enter" at bounding box center [627, 109] width 226 height 72
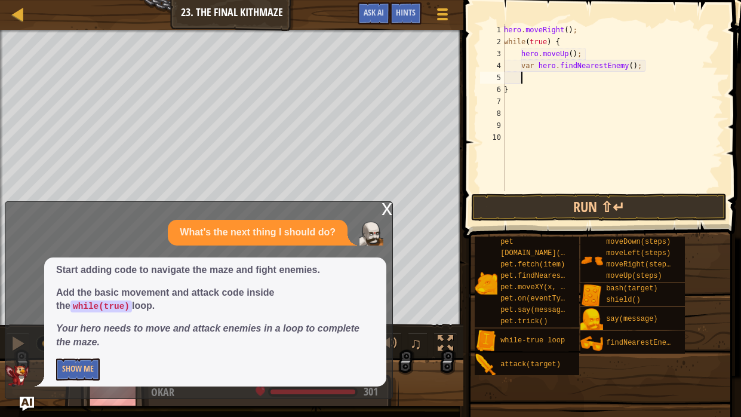
scroll to position [5, 1]
click at [538, 65] on div "hero . moveRight ( ) ; while ( true ) { hero . moveUp ( ) ; var hero . findNear…" at bounding box center [611, 119] width 221 height 191
type textarea "var enemy = hero.findNearestEnemy();"
click at [529, 81] on div "hero . moveRight ( ) ; while ( true ) { hero . moveUp ( ) ; var enemy = hero . …" at bounding box center [611, 119] width 221 height 191
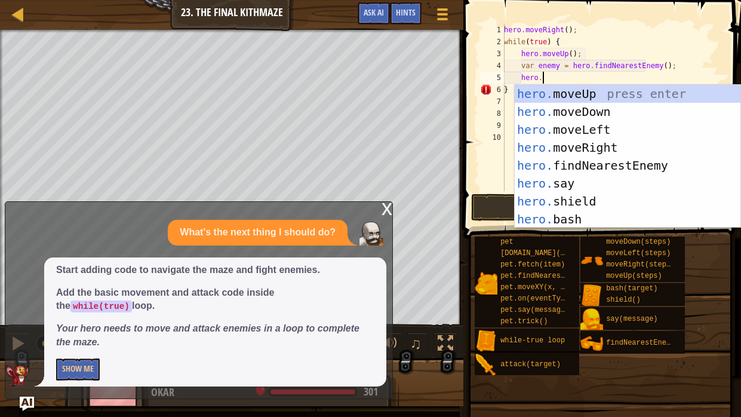
scroll to position [5, 2]
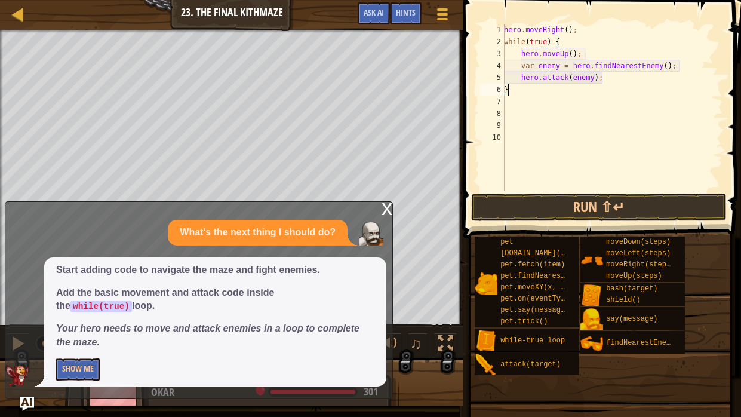
click at [611, 84] on div "hero . moveRight ( ) ; while ( true ) { hero . moveUp ( ) ; var enemy = hero . …" at bounding box center [611, 119] width 221 height 191
click at [605, 78] on div "hero . moveRight ( ) ; while ( true ) { hero . moveUp ( ) ; var enemy = hero . …" at bounding box center [611, 119] width 221 height 191
type textarea "hero.attack(enemy);"
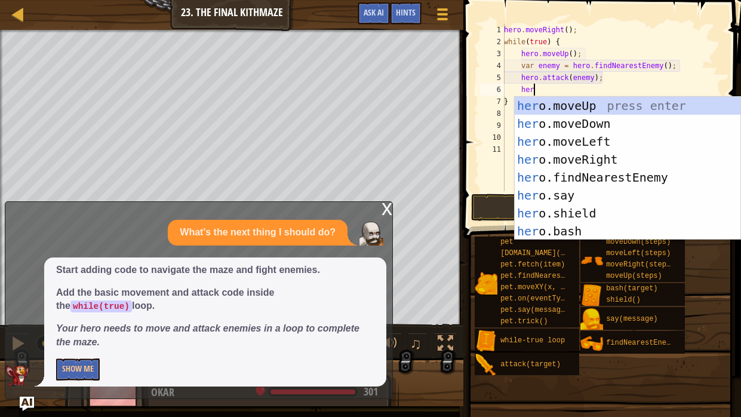
scroll to position [5, 2]
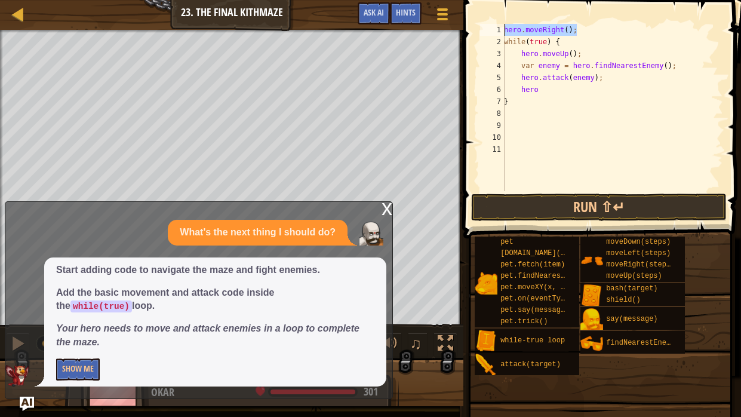
drag, startPoint x: 579, startPoint y: 31, endPoint x: 502, endPoint y: 24, distance: 77.9
click at [502, 24] on div "hero 1 2 3 4 5 6 7 8 9 10 11 hero . moveRight ( ) ; while ( true ) { hero . mov…" at bounding box center [599, 107] width 245 height 167
click at [563, 38] on div "hero . moveRight ( ) ; while ( true ) { hero . moveUp ( ) ; var enemy = hero . …" at bounding box center [611, 119] width 221 height 191
paste textarea "hero.moveRight();"
click at [642, 42] on div "hero . moveRight ( ) ; while ( true ) { hero . moveRight ( ) ; hero . moveUp ( …" at bounding box center [611, 119] width 221 height 191
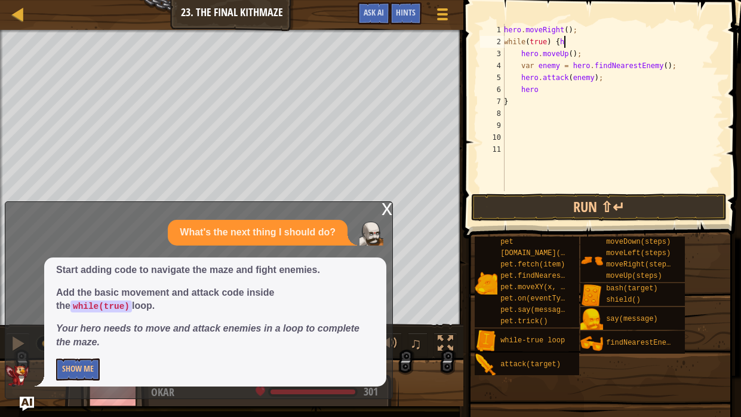
type textarea "while(true) {"
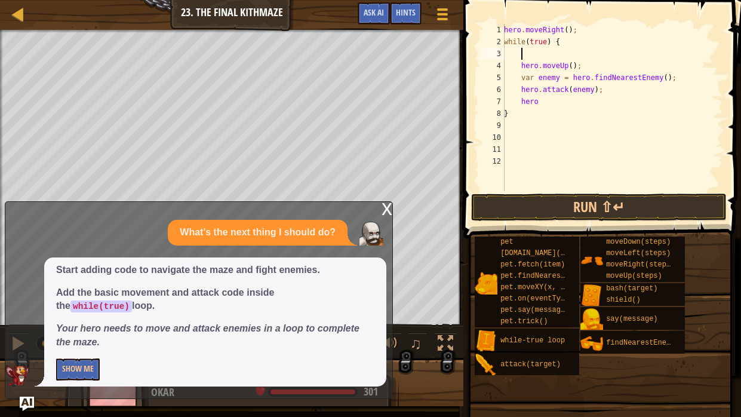
paste textarea "hero.moveRight();"
click at [545, 102] on div "hero . moveRight ( ) ; while ( true ) { hero . moveRight ( ) ; hero . moveUp ( …" at bounding box center [611, 119] width 221 height 191
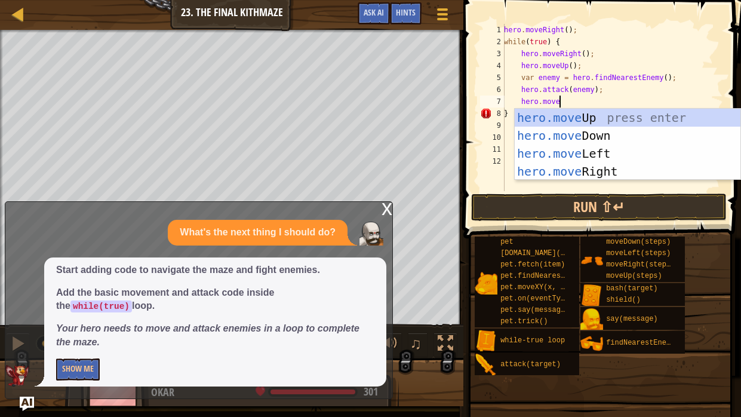
scroll to position [5, 4]
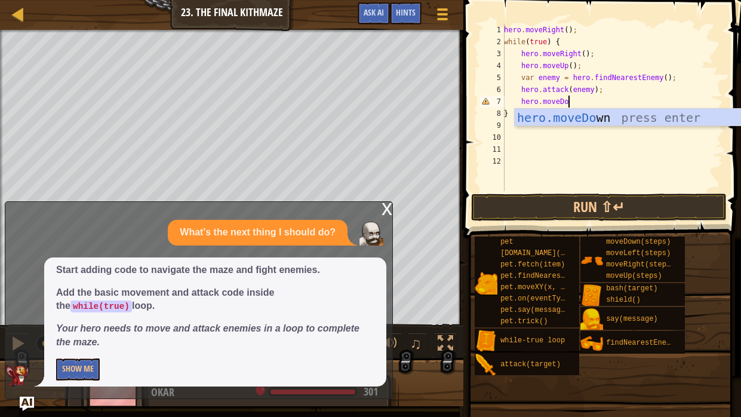
type textarea "hero.moveDown"
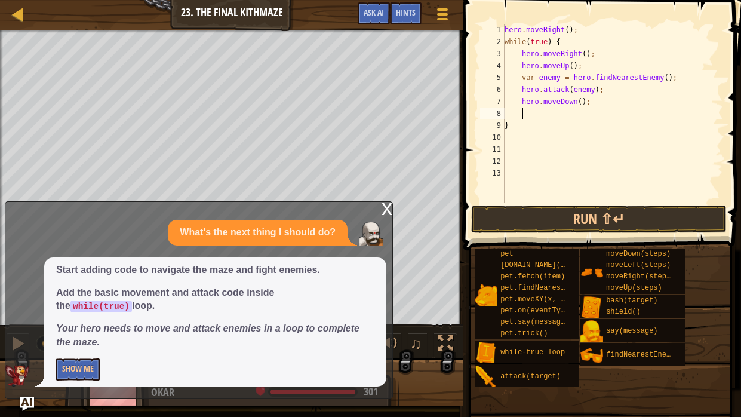
click at [579, 100] on div "hero . moveRight ( ) ; while ( true ) { hero . moveRight ( ) ; hero . moveUp ( …" at bounding box center [612, 125] width 221 height 203
type textarea "hero.moveDown(2);"
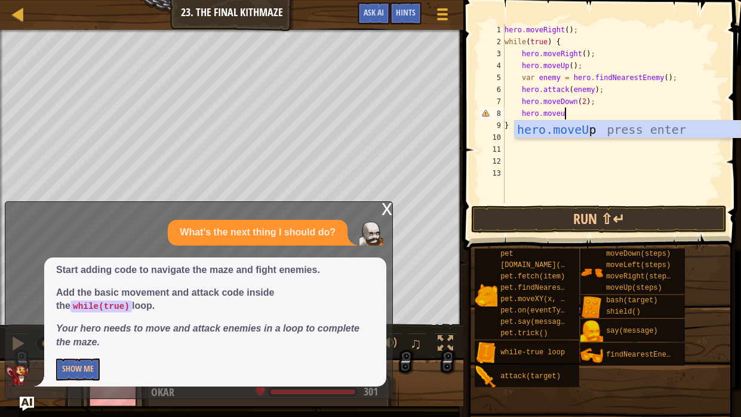
scroll to position [5, 4]
type textarea "hero.move"
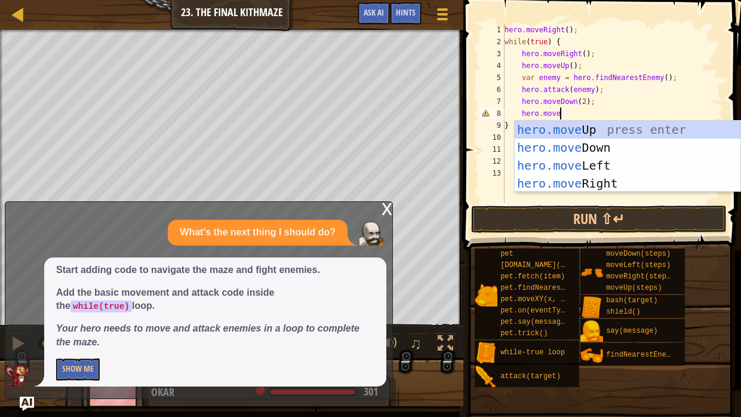
scroll to position [5, 1]
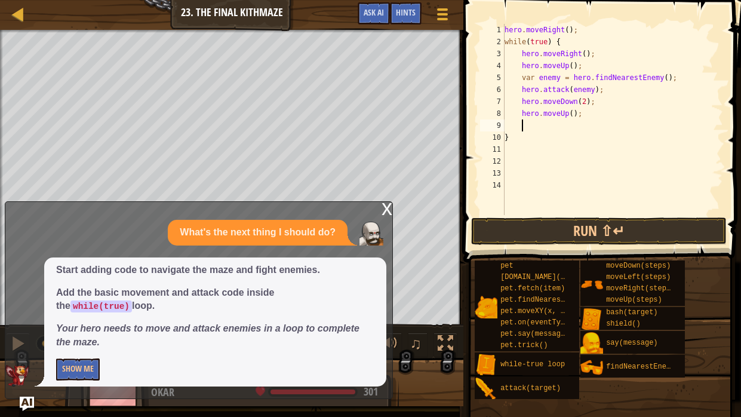
click at [585, 116] on div "hero . moveRight ( ) ; while ( true ) { hero . moveRight ( ) ; hero . moveUp ( …" at bounding box center [612, 131] width 221 height 215
click at [594, 226] on button "Run ⇧↵" at bounding box center [598, 230] width 255 height 27
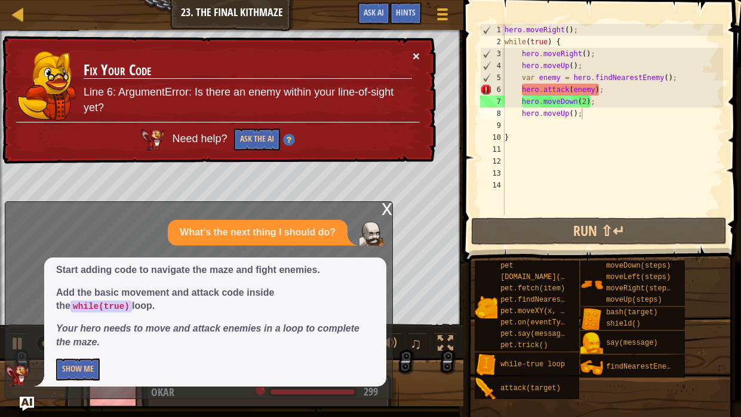
click at [414, 50] on button "×" at bounding box center [415, 56] width 7 height 13
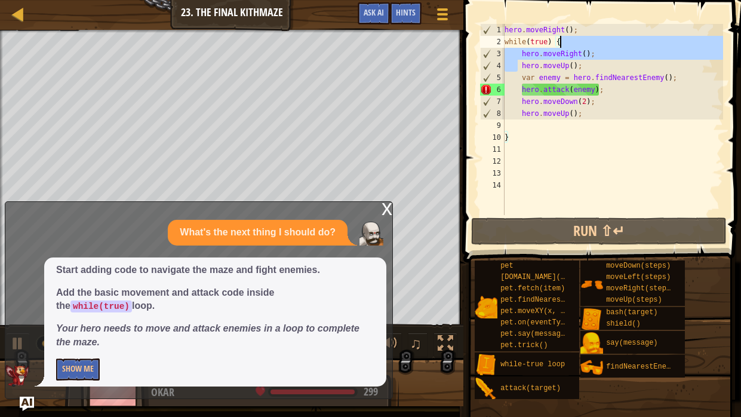
drag, startPoint x: 516, startPoint y: 63, endPoint x: 578, endPoint y: 48, distance: 63.1
click at [578, 48] on div "hero . moveRight ( ) ; while ( true ) { hero . moveRight ( ) ; hero . moveUp ( …" at bounding box center [612, 131] width 221 height 215
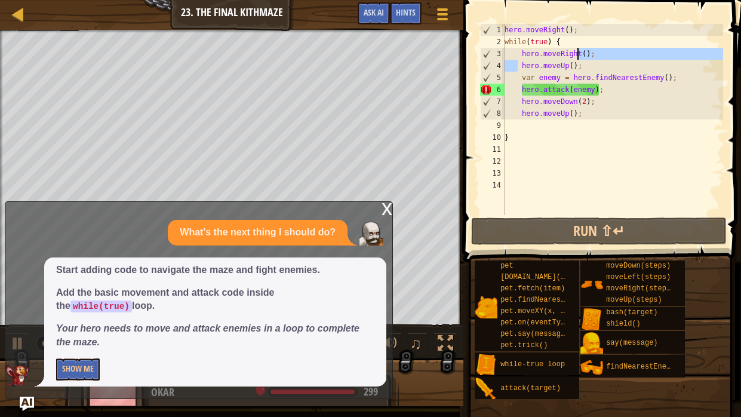
click at [517, 51] on div "hero . moveRight ( ) ; while ( true ) { hero . moveRight ( ) ; hero . moveUp ( …" at bounding box center [612, 131] width 221 height 215
drag, startPoint x: 517, startPoint y: 51, endPoint x: 584, endPoint y: 63, distance: 68.5
click at [584, 63] on div "hero . moveRight ( ) ; while ( true ) { hero . moveRight ( ) ; hero . moveUp ( …" at bounding box center [612, 131] width 221 height 215
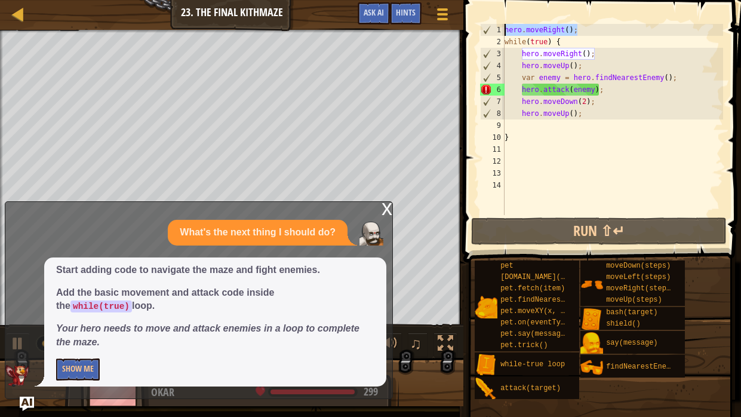
drag, startPoint x: 585, startPoint y: 27, endPoint x: 506, endPoint y: 21, distance: 79.0
click at [506, 21] on div "hero.moveRight(); hero.moveUp(); 1 2 3 4 5 6 7 8 9 10 11 12 13 14 hero . moveRi…" at bounding box center [600, 154] width 281 height 297
type textarea "hero.moveRight();"
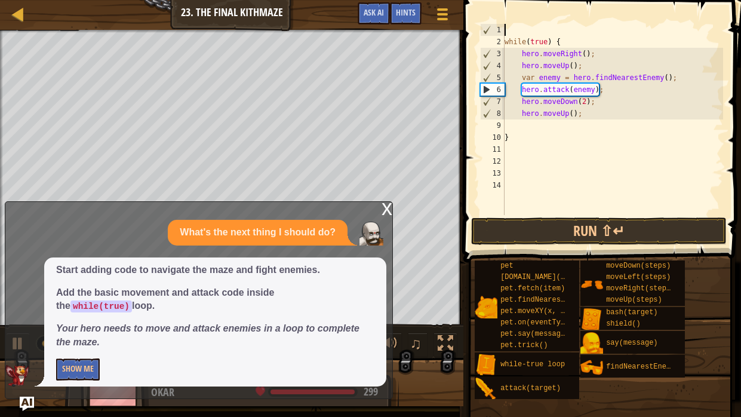
paste textarea "hero.moveUp();"
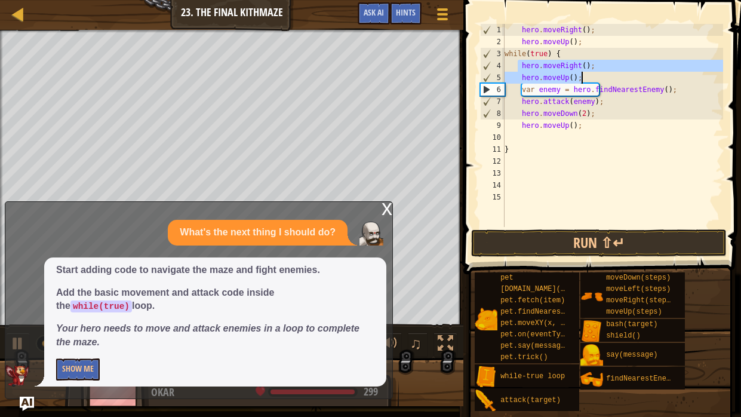
drag, startPoint x: 516, startPoint y: 63, endPoint x: 581, endPoint y: 76, distance: 66.4
click at [581, 76] on div "hero . moveRight ( ) ; hero . moveUp ( ) ; while ( true ) { hero . moveRight ( …" at bounding box center [612, 137] width 221 height 227
type textarea "hero.moveRight(); hero.moveUp();"
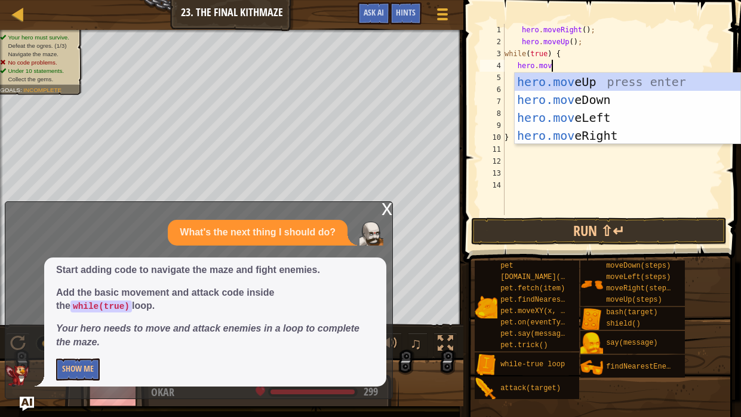
scroll to position [5, 4]
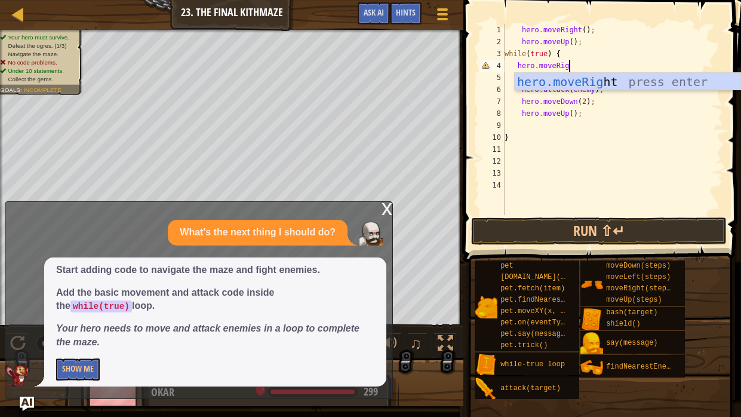
type textarea "hero.moveRight"
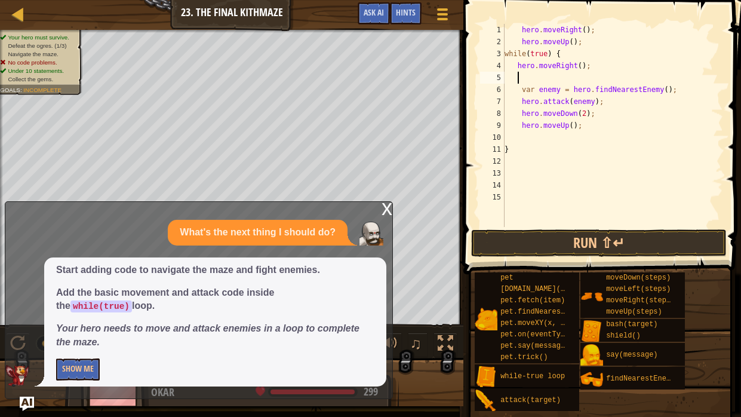
scroll to position [5, 0]
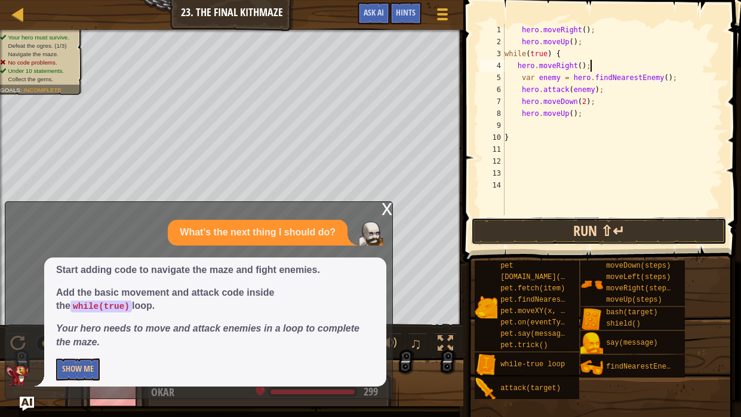
click at [602, 223] on button "Run ⇧↵" at bounding box center [598, 230] width 255 height 27
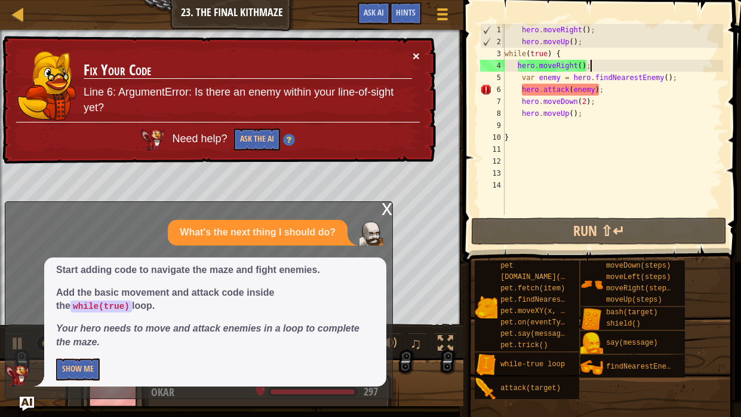
click at [415, 56] on button "×" at bounding box center [415, 56] width 7 height 13
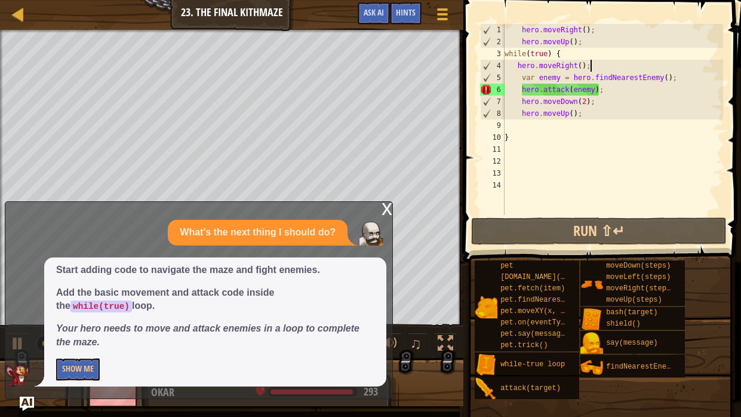
click at [571, 55] on div "hero . moveRight ( ) ; hero . moveUp ( ) ; while ( true ) { hero . moveRight ( …" at bounding box center [612, 131] width 221 height 215
type textarea "while(true) {"
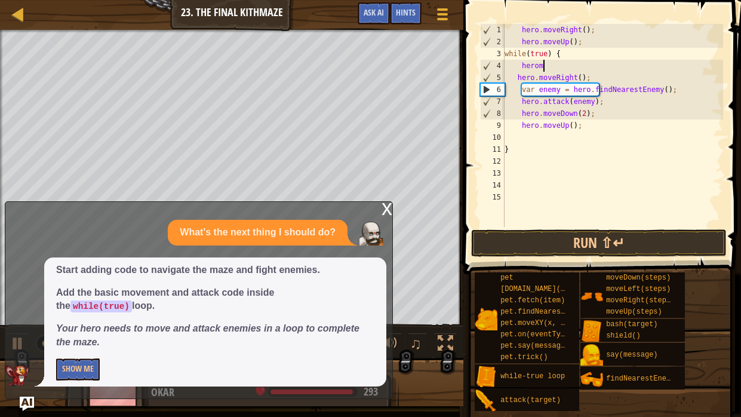
scroll to position [5, 2]
type textarea "hero."
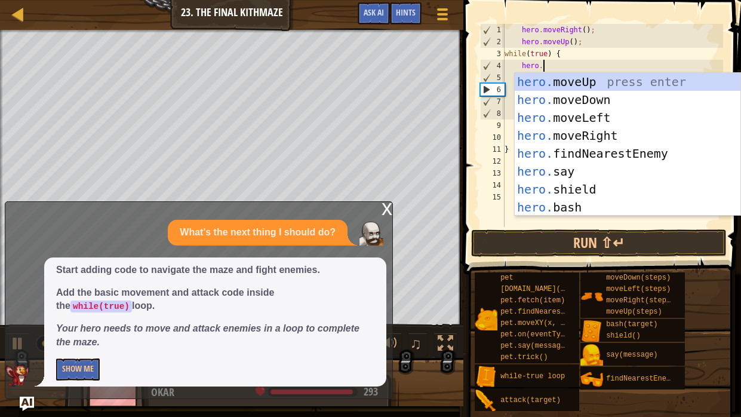
scroll to position [5, 1]
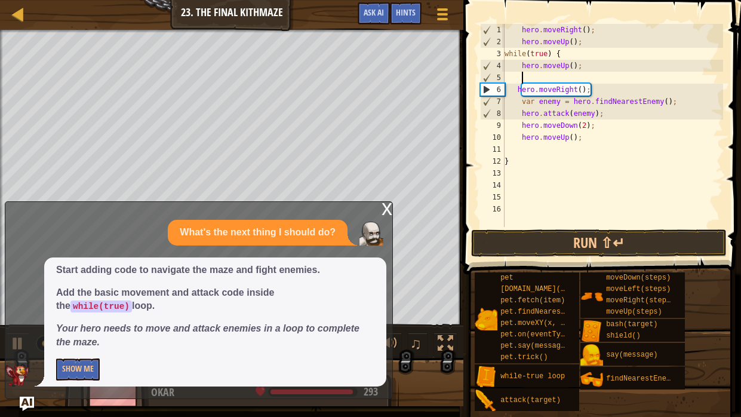
click at [611, 81] on div "hero . moveRight ( ) ; hero . moveUp ( ) ; while ( true ) { hero . moveUp ( ) ;…" at bounding box center [612, 137] width 221 height 227
click at [515, 88] on div "hero . moveRight ( ) ; hero . moveUp ( ) ; while ( true ) { hero . moveUp ( ) ;…" at bounding box center [612, 137] width 221 height 227
type textarea "hero.moveRight();"
click at [624, 168] on div "hero . moveRight ( ) ; hero . moveUp ( ) ; while ( true ) { hero . moveUp ( ) ;…" at bounding box center [612, 137] width 221 height 227
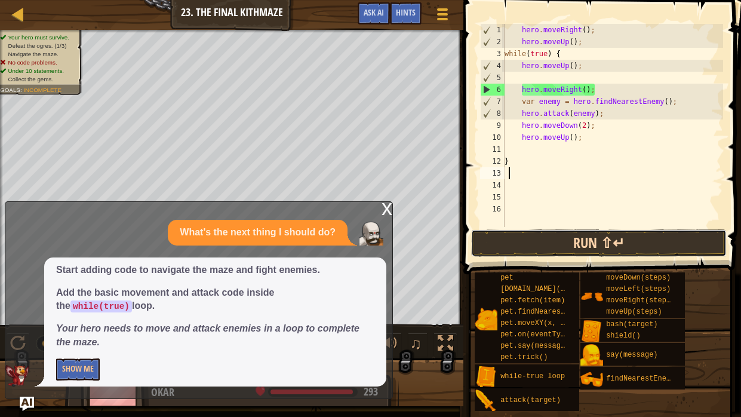
click at [577, 232] on button "Run ⇧↵" at bounding box center [598, 242] width 255 height 27
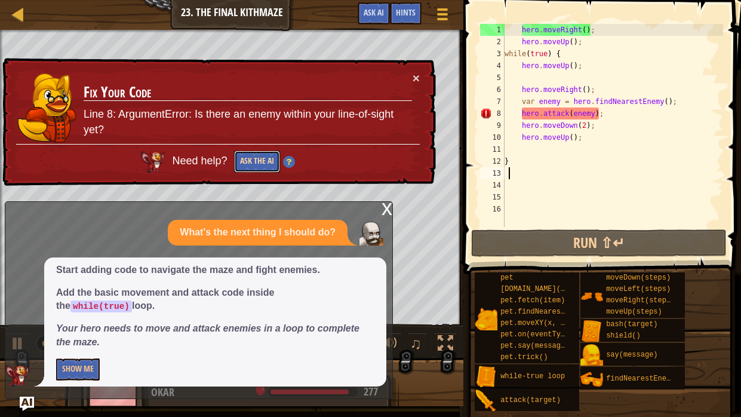
click at [263, 156] on button "Ask the AI" at bounding box center [257, 161] width 46 height 22
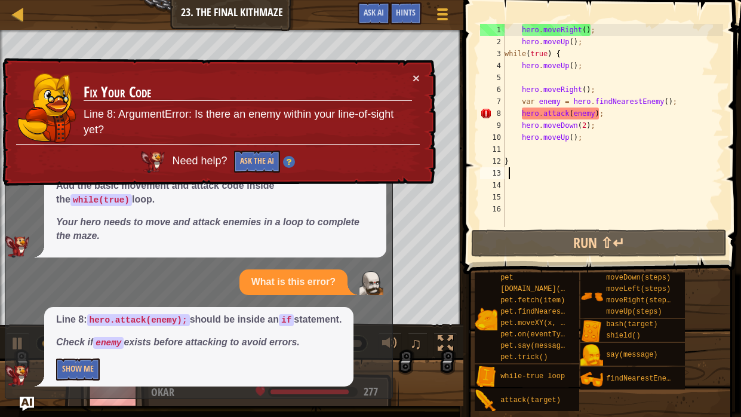
click at [690, 97] on div "hero . moveRight ( ) ; hero . moveUp ( ) ; while ( true ) { hero . moveUp ( ) ;…" at bounding box center [612, 137] width 221 height 227
type textarea "var enemy = hero.findNearestEnemy();"
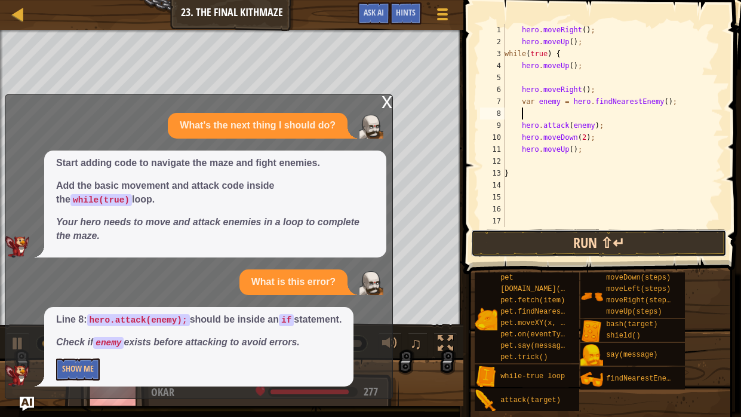
click at [667, 242] on button "Run ⇧↵" at bounding box center [598, 242] width 255 height 27
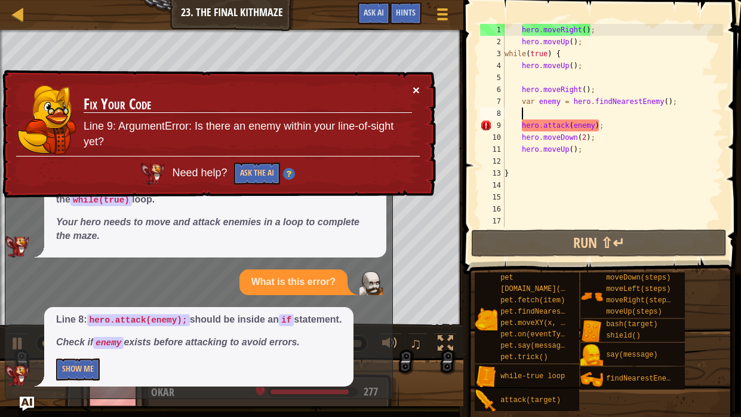
click at [415, 86] on button "×" at bounding box center [415, 90] width 7 height 13
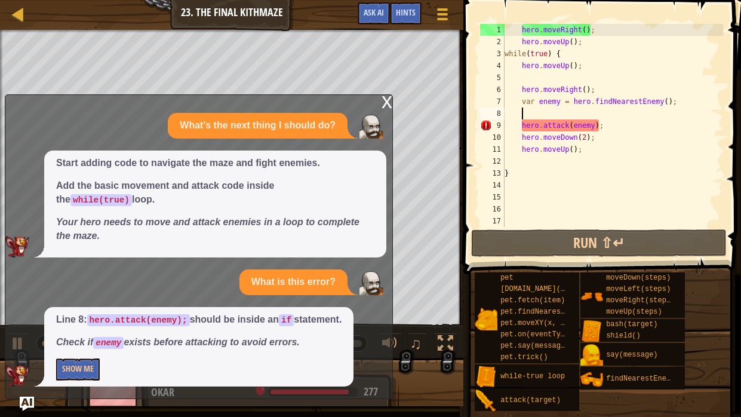
click at [521, 124] on div "hero . moveRight ( ) ; hero . moveUp ( ) ; while ( true ) { hero . moveUp ( ) ;…" at bounding box center [612, 137] width 221 height 227
click at [542, 122] on div "hero . moveRight ( ) ; hero . moveUp ( ) ; while ( true ) { hero . moveUp ( ) ;…" at bounding box center [612, 137] width 221 height 227
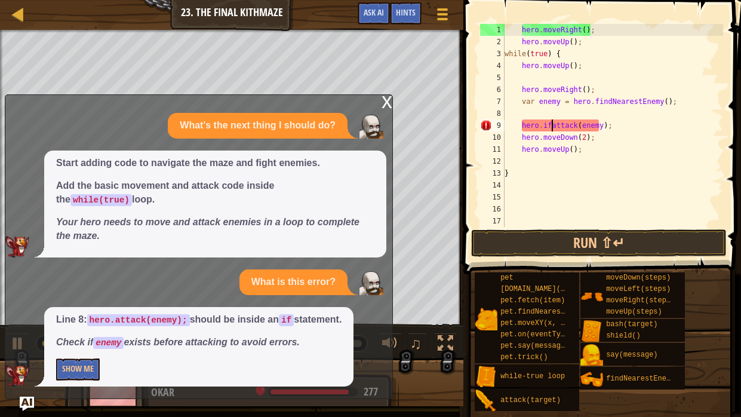
scroll to position [5, 4]
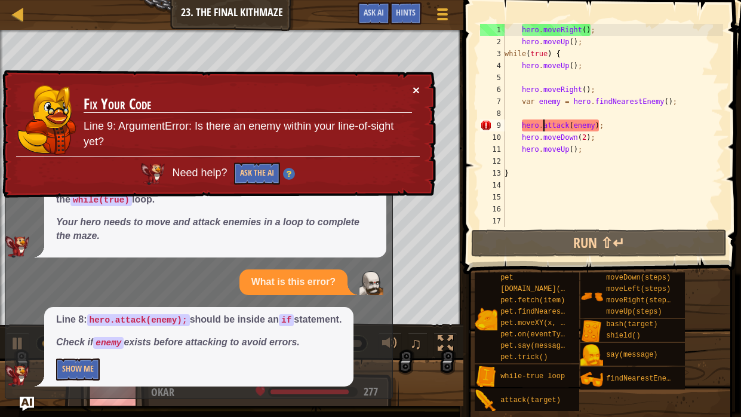
click at [412, 90] on button "×" at bounding box center [415, 90] width 7 height 13
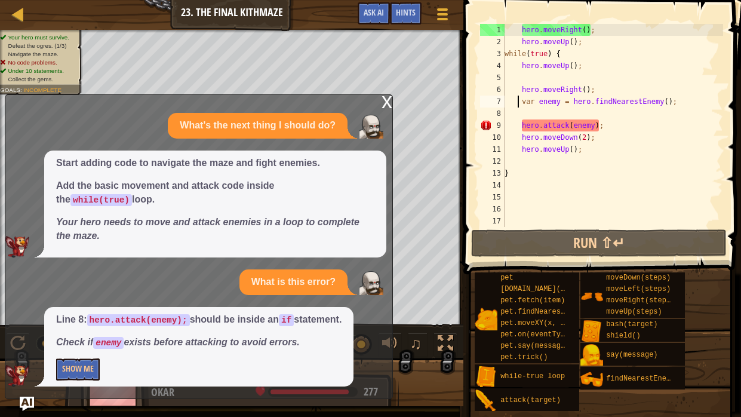
click at [519, 98] on div "hero . moveRight ( ) ; hero . moveUp ( ) ; while ( true ) { hero . moveUp ( ) ;…" at bounding box center [612, 137] width 221 height 227
type textarea "var enemy = hero.findNearestEnemy();"
click at [520, 98] on div "hero . moveRight ( ) ; hero . moveUp ( ) ; while ( true ) { hero . moveUp ( ) ;…" at bounding box center [612, 137] width 221 height 227
drag, startPoint x: 677, startPoint y: 98, endPoint x: 518, endPoint y: 101, distance: 158.8
click at [518, 101] on div "hero . moveRight ( ) ; hero . moveUp ( ) ; while ( true ) { hero . moveUp ( ) ;…" at bounding box center [612, 137] width 221 height 227
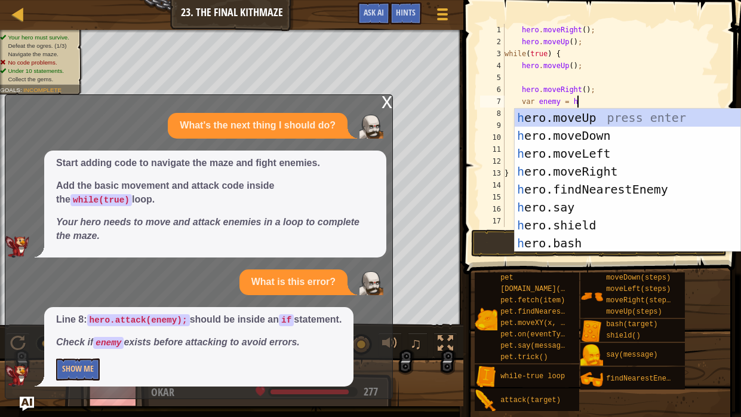
scroll to position [5, 6]
type textarea "var enemy = hero."
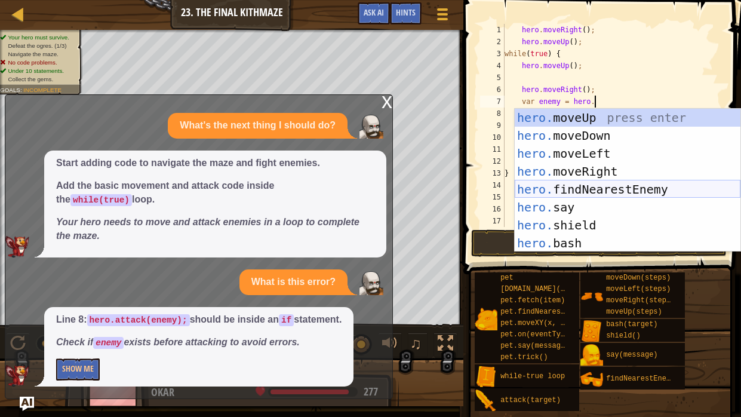
click at [571, 182] on div "hero. moveUp press enter hero. moveDown press enter hero. moveLeft press enter …" at bounding box center [627, 198] width 226 height 179
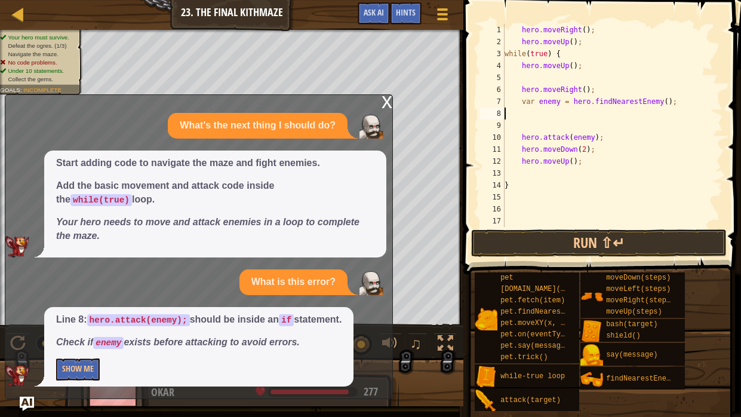
scroll to position [5, 0]
type textarea "var enemy = hero.findNearestEnemy();"
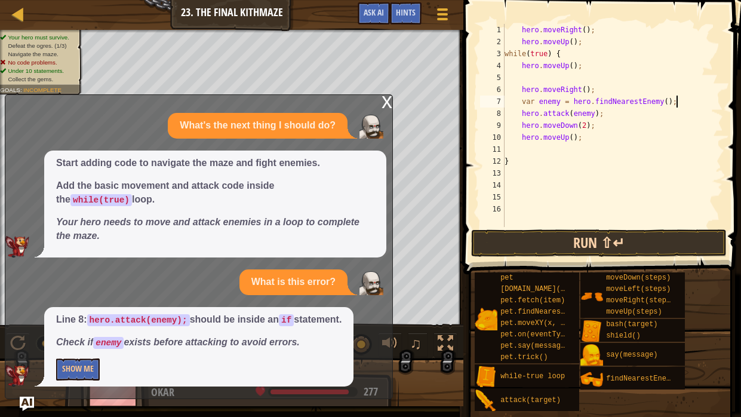
type textarea "var enemy = hero.findNearestEnemy();"
click at [589, 235] on button "Run ⇧↵" at bounding box center [598, 242] width 255 height 27
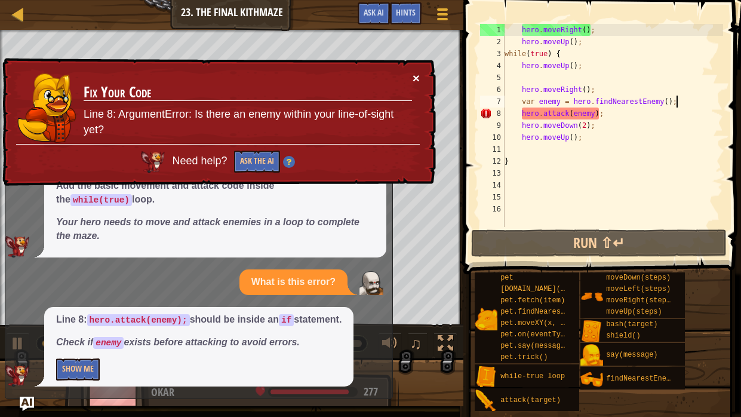
click at [415, 76] on button "×" at bounding box center [415, 78] width 7 height 13
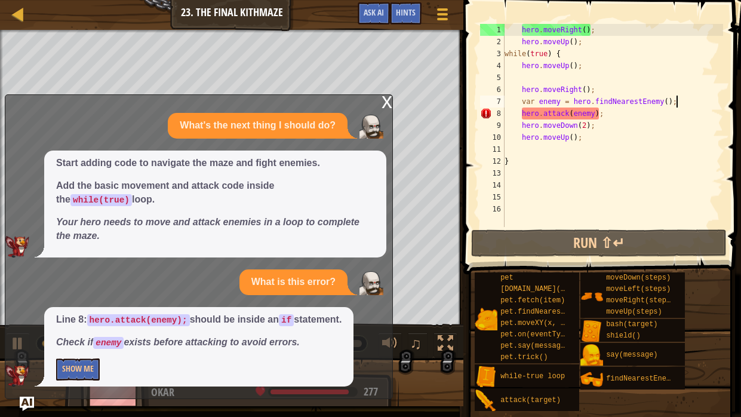
click at [383, 98] on div "x" at bounding box center [386, 101] width 11 height 12
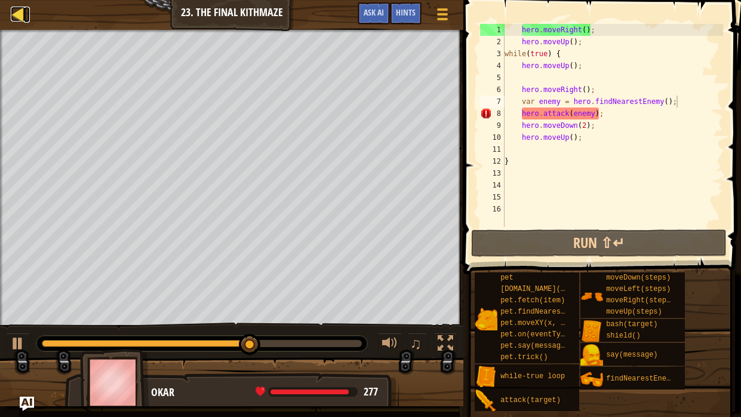
click at [21, 14] on div at bounding box center [18, 14] width 15 height 15
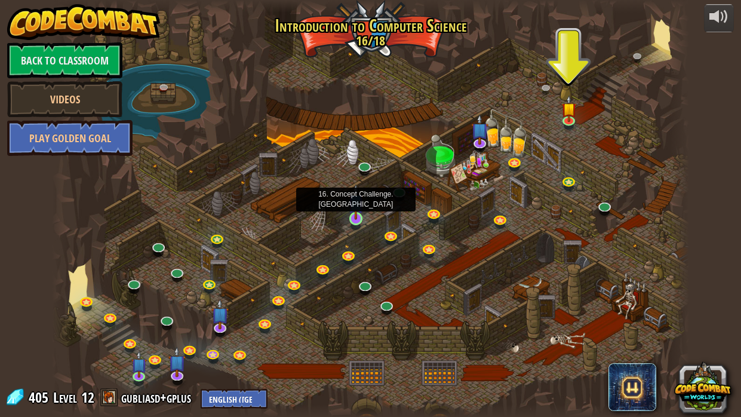
click at [357, 215] on img at bounding box center [356, 202] width 16 height 36
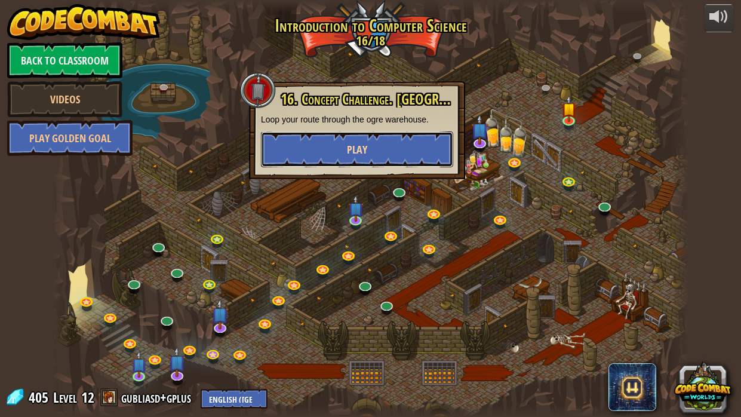
click at [394, 156] on button "Play" at bounding box center [357, 149] width 192 height 36
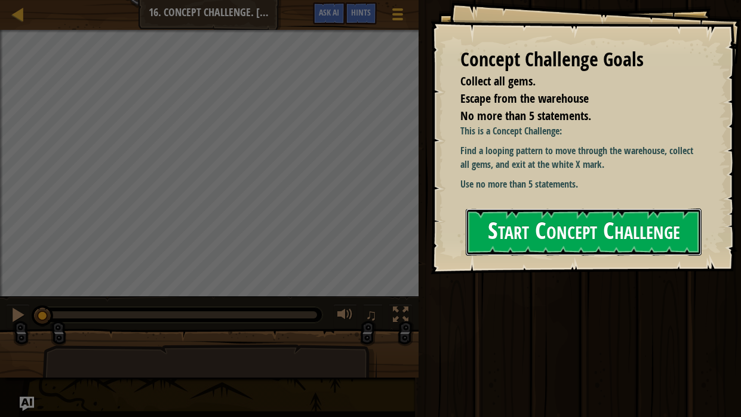
click at [544, 221] on button "Start Concept Challenge" at bounding box center [583, 231] width 236 height 47
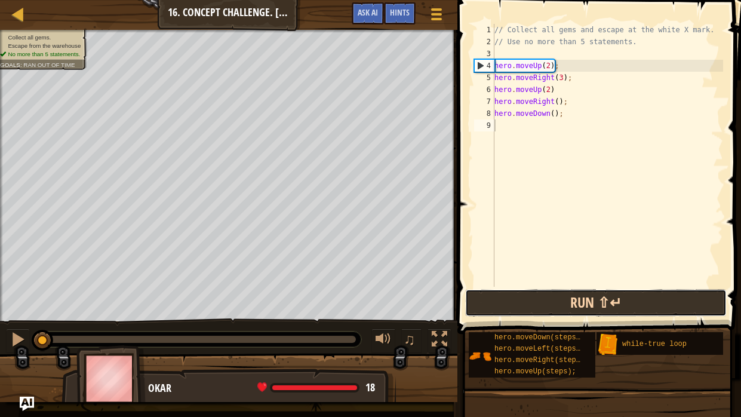
click at [581, 304] on button "Run ⇧↵" at bounding box center [595, 302] width 261 height 27
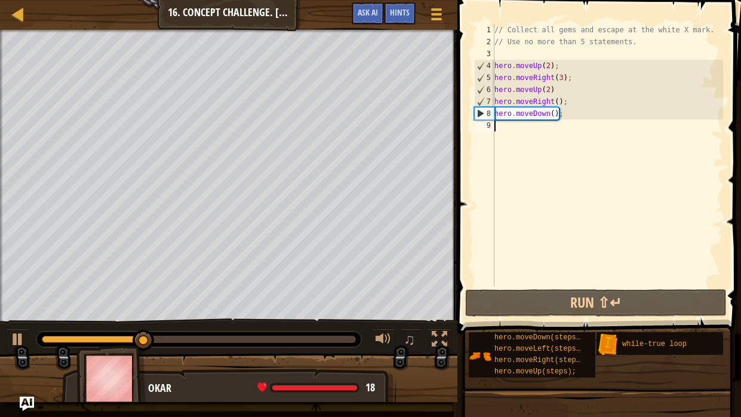
click at [561, 75] on div "// Collect all gems and escape at the white X mark. // Use no more than 5 state…" at bounding box center [607, 167] width 231 height 286
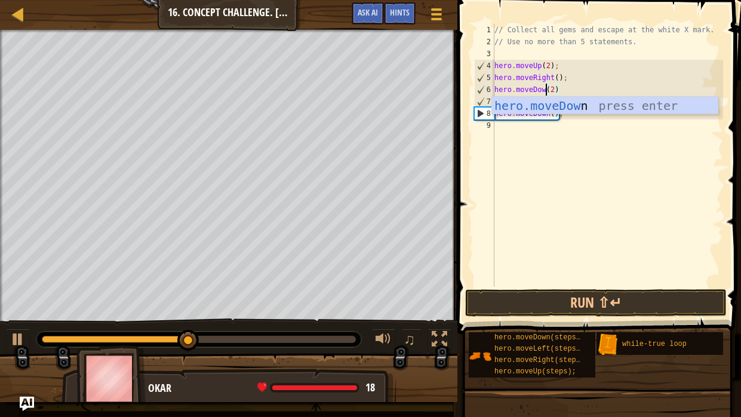
scroll to position [5, 4]
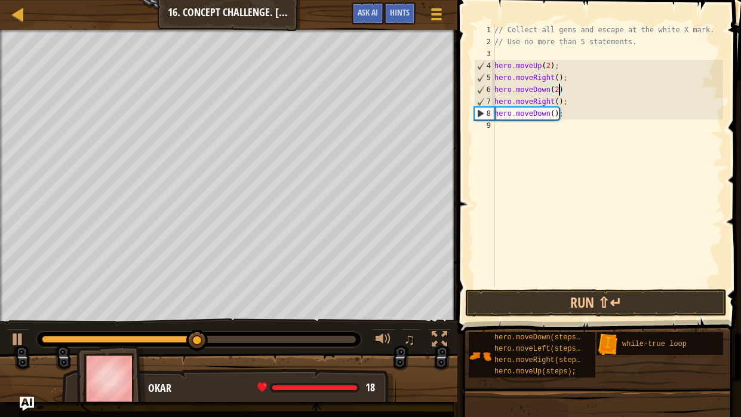
click at [558, 85] on div "// Collect all gems and escape at the white X mark. // Use no more than 5 state…" at bounding box center [607, 167] width 231 height 286
click at [549, 111] on div "// Collect all gems and escape at the white X mark. // Use no more than 5 state…" at bounding box center [607, 167] width 231 height 286
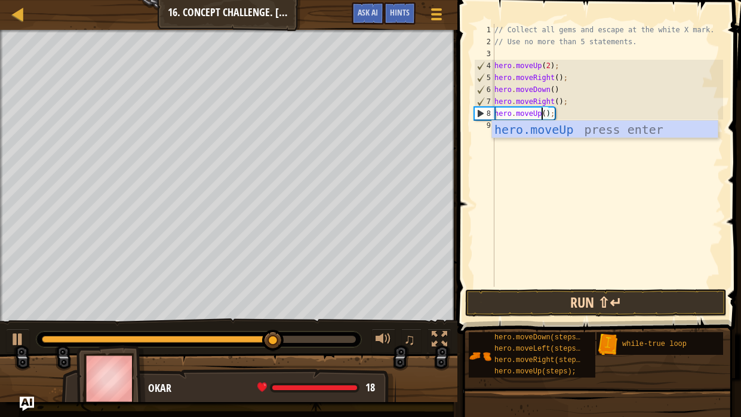
type textarea "hero.moveUp();"
click at [617, 302] on button "Run ⇧↵" at bounding box center [595, 302] width 261 height 27
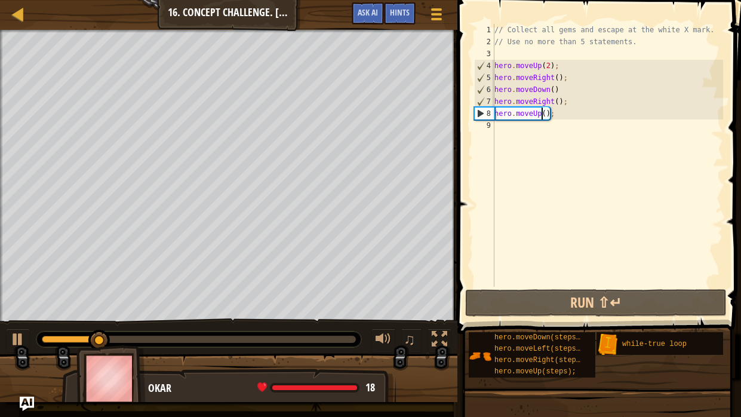
click at [507, 121] on div "// Collect all gems and escape at the white X mark. // Use no more than 5 state…" at bounding box center [607, 167] width 231 height 286
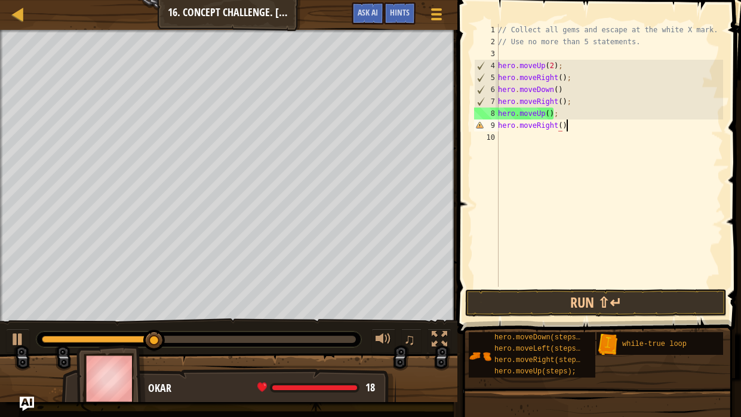
scroll to position [5, 5]
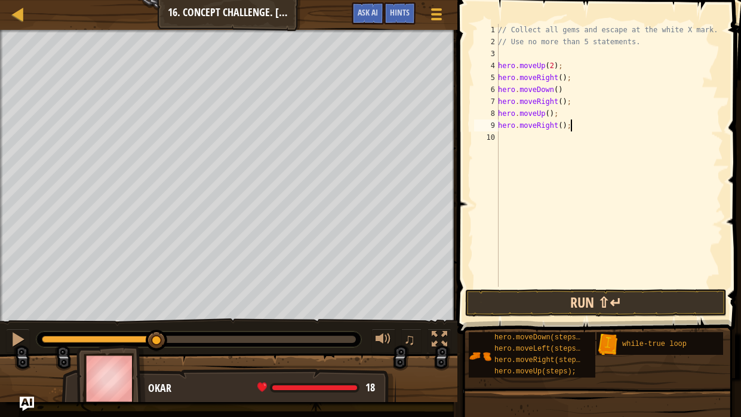
type textarea "hero.moveRight();"
click at [557, 292] on button "Run ⇧↵" at bounding box center [595, 302] width 261 height 27
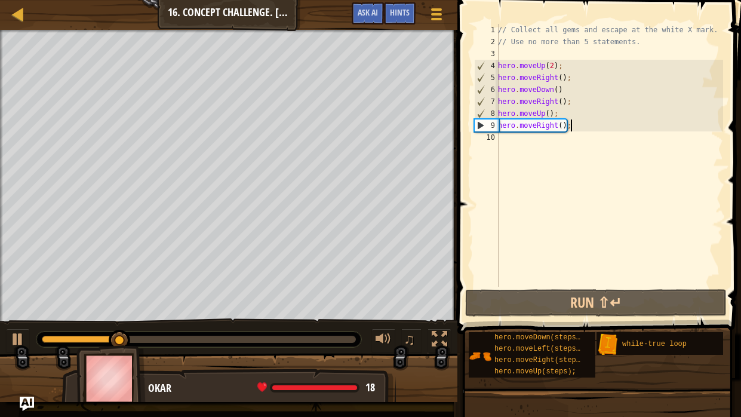
click at [557, 124] on div "// Collect all gems and escape at the white X mark. // Use no more than 5 state…" at bounding box center [608, 167] width 227 height 286
click at [20, 23] on div "Map Introduction to Computer Science 16. Concept Challenge. Loop Warehouse Game…" at bounding box center [228, 15] width 457 height 30
click at [21, 19] on div at bounding box center [18, 14] width 15 height 15
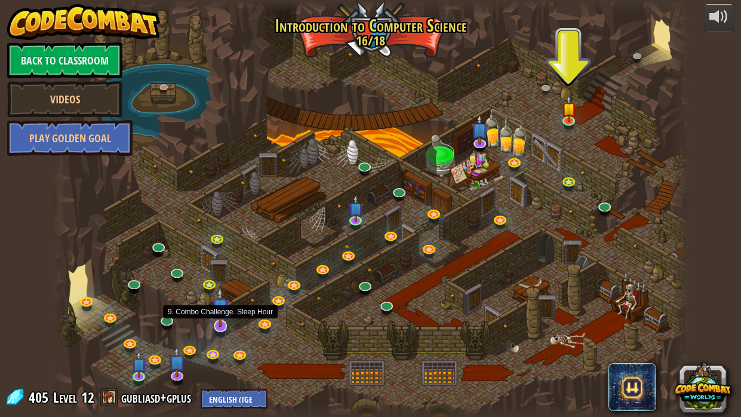
click at [221, 324] on img at bounding box center [219, 306] width 17 height 41
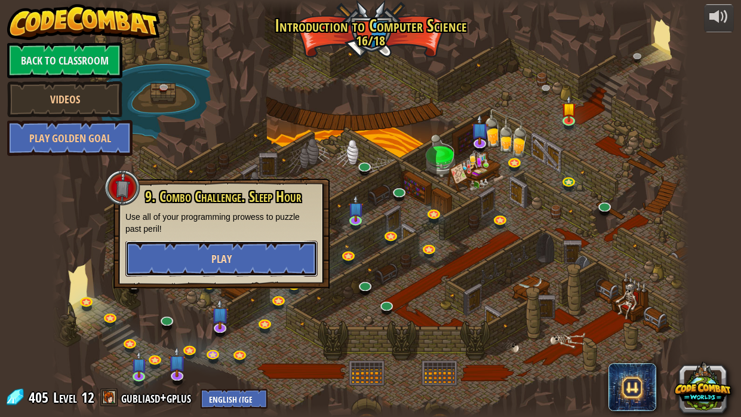
click at [272, 267] on button "Play" at bounding box center [221, 259] width 192 height 36
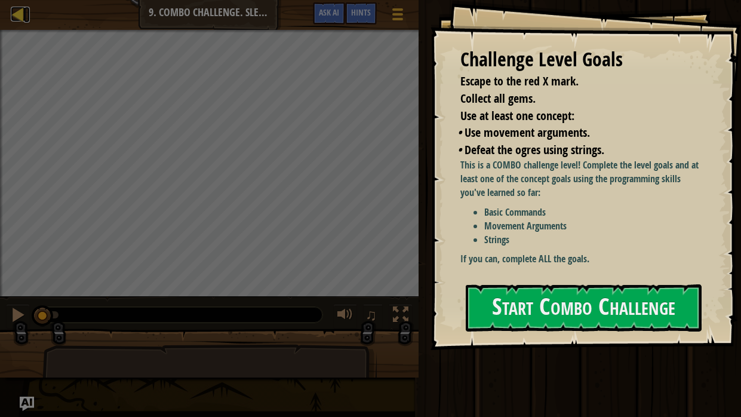
click at [18, 19] on div at bounding box center [18, 14] width 15 height 15
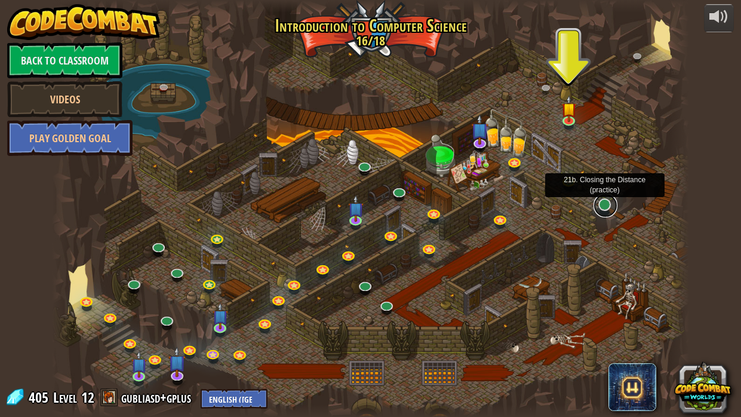
click at [606, 206] on link at bounding box center [605, 205] width 24 height 24
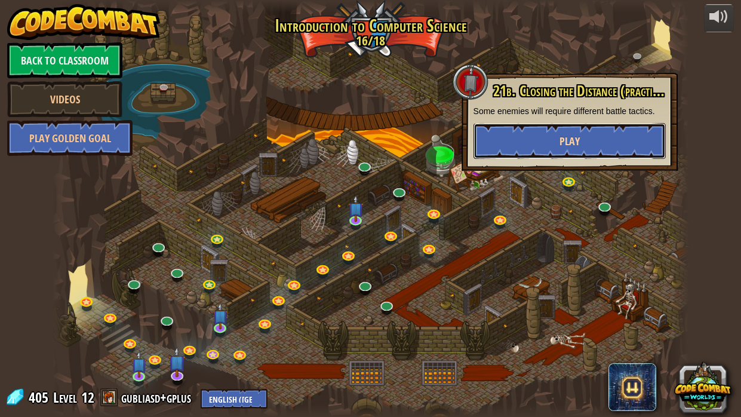
click at [607, 146] on button "Play" at bounding box center [569, 141] width 192 height 36
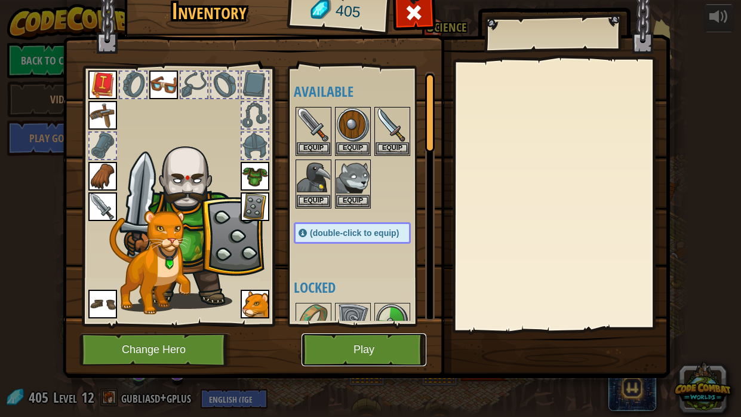
click at [338, 353] on button "Play" at bounding box center [363, 349] width 125 height 33
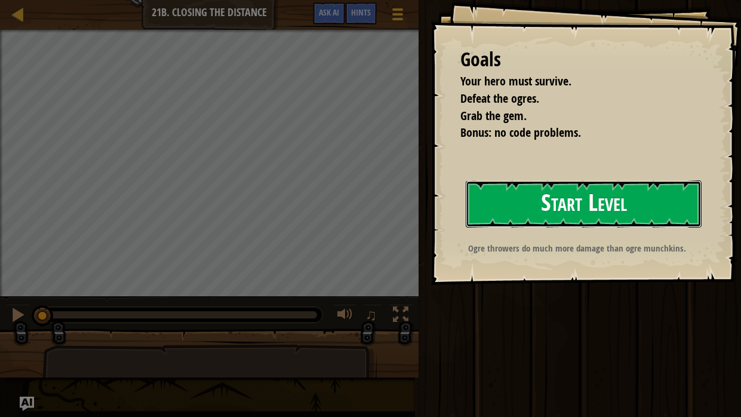
click at [590, 201] on button "Start Level" at bounding box center [583, 203] width 236 height 47
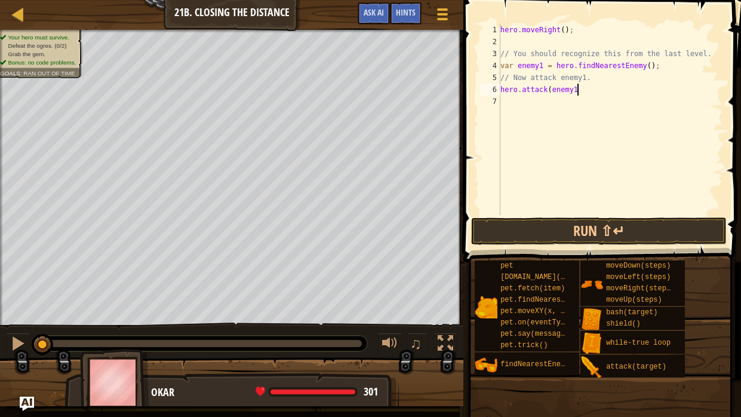
scroll to position [5, 6]
type textarea "hero.attack(enemy1);"
click at [588, 226] on button "Run ⇧↵" at bounding box center [598, 230] width 255 height 27
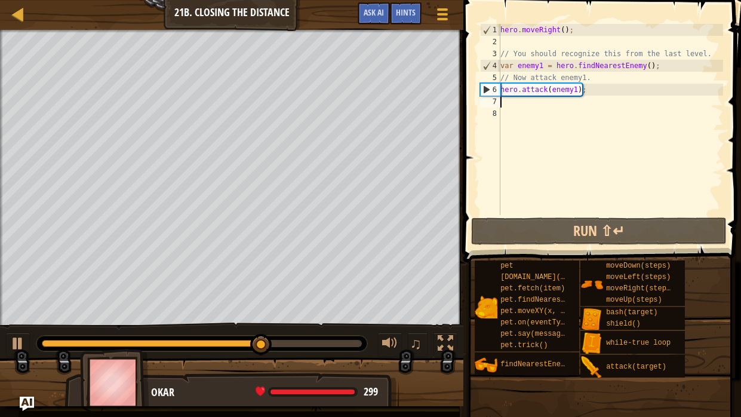
click at [565, 29] on div "hero . moveRight ( ) ; // You should recognize this from the last level. var en…" at bounding box center [610, 131] width 225 height 215
type textarea "hero.moveRight(3);"
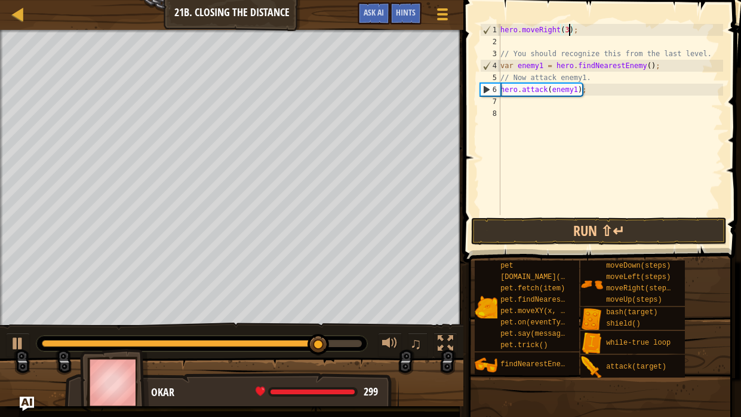
click at [504, 40] on div "hero . moveRight ( 3 ) ; // You should recognize this from the last level. var …" at bounding box center [610, 131] width 225 height 215
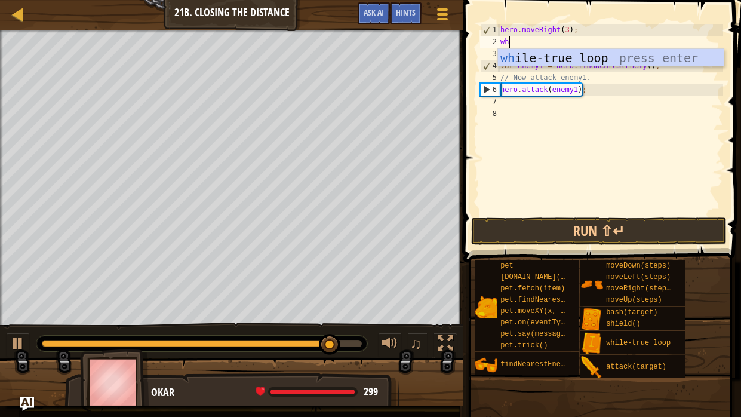
type textarea "whil"
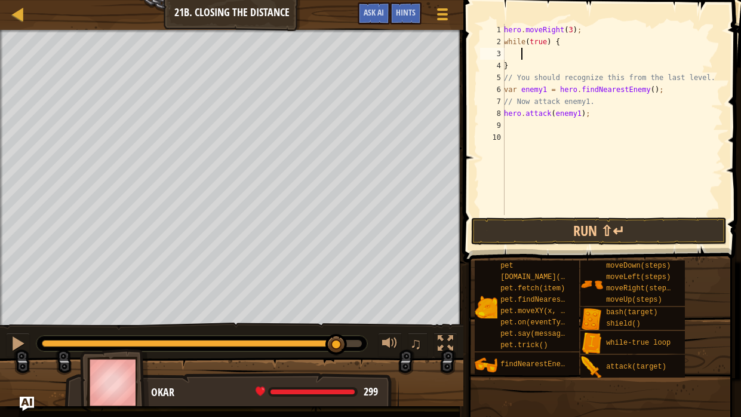
click at [510, 64] on div "hero . moveRight ( 3 ) ; while ( true ) { } // You should recognize this from t…" at bounding box center [611, 131] width 221 height 215
type textarea "}"
type textarea "hero.attack(enemy1);"
type textarea "]"
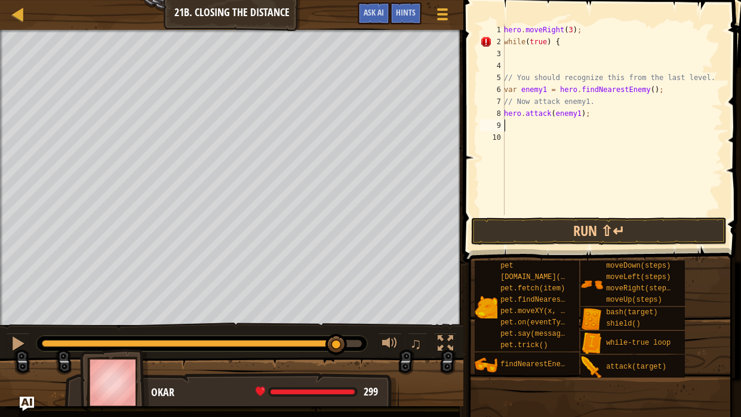
type textarea "]"
type textarea "}"
click at [624, 235] on button "Run ⇧↵" at bounding box center [598, 230] width 255 height 27
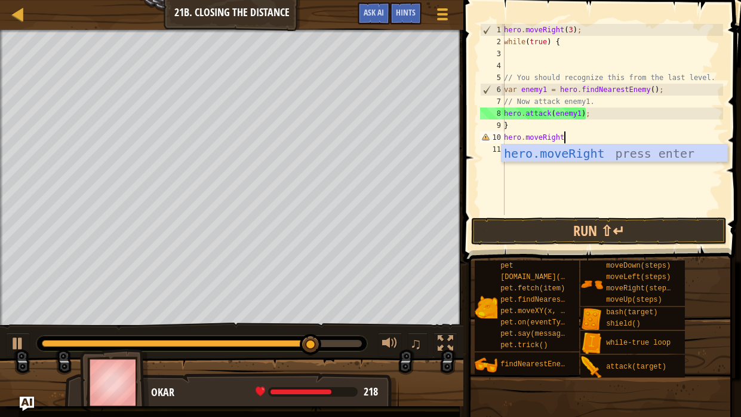
scroll to position [5, 5]
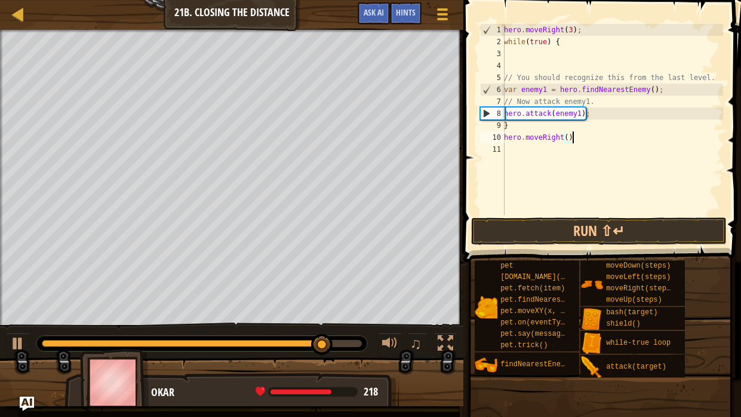
type textarea "hero.moveRight();"
click at [576, 221] on button "Run ⇧↵" at bounding box center [598, 230] width 255 height 27
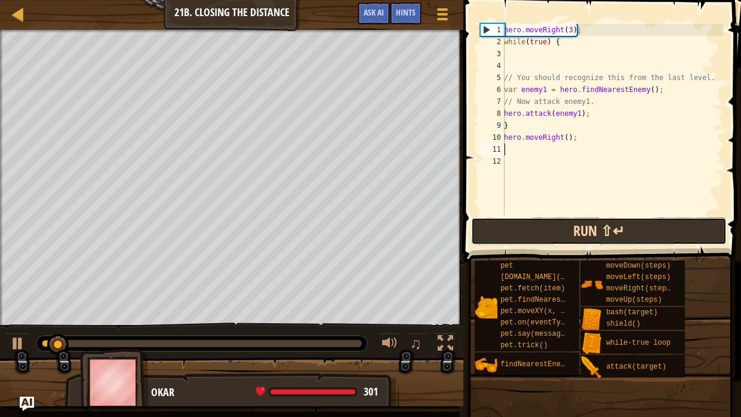
click at [594, 229] on button "Run ⇧↵" at bounding box center [598, 230] width 255 height 27
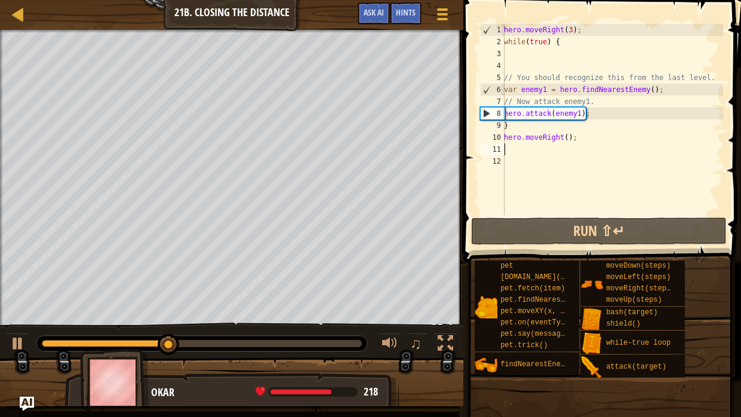
click at [600, 110] on div "hero . moveRight ( 3 ) ; while ( true ) { // You should recognize this from the…" at bounding box center [611, 131] width 221 height 215
type textarea "hero.attack(enemy1);"
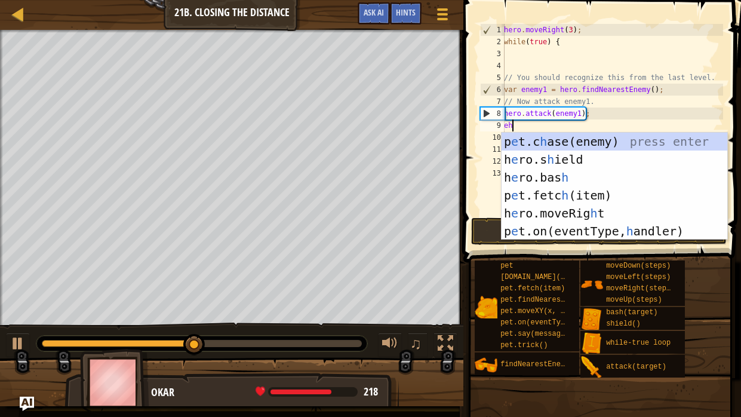
type textarea "e"
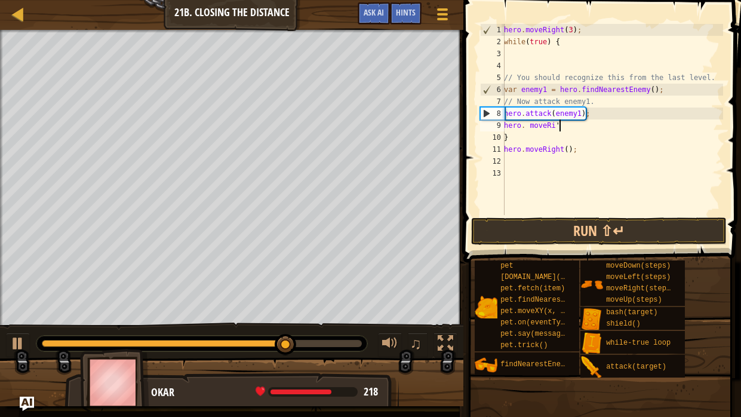
scroll to position [5, 4]
type textarea "hero. moveRig"
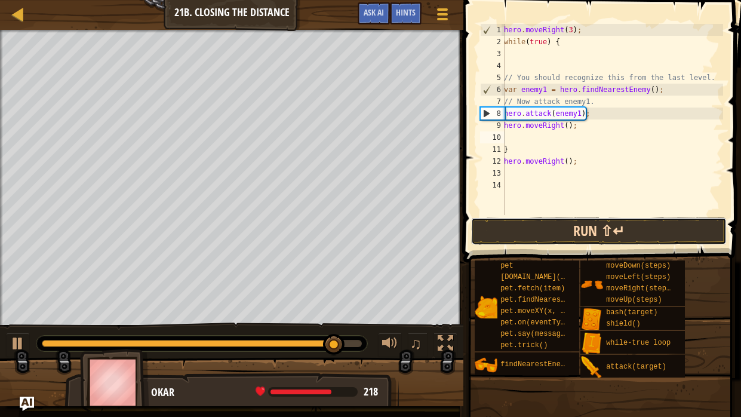
click at [615, 223] on button "Run ⇧↵" at bounding box center [598, 230] width 255 height 27
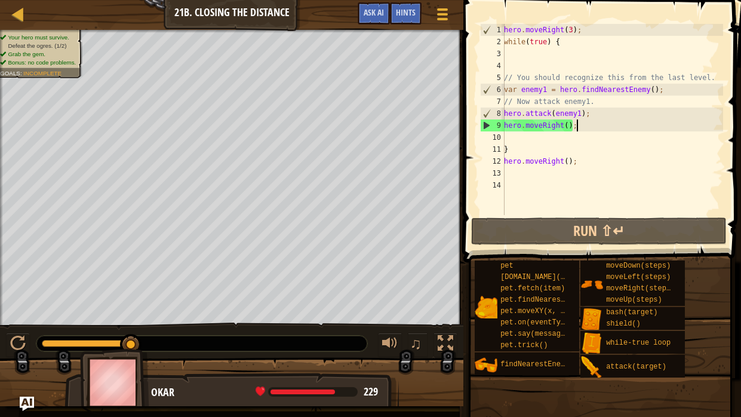
click at [585, 131] on div "hero . moveRight ( 3 ) ; while ( true ) { // You should recognize this from the…" at bounding box center [611, 131] width 221 height 215
click at [588, 114] on div "hero . moveRight ( 3 ) ; while ( true ) { // You should recognize this from the…" at bounding box center [611, 131] width 221 height 215
type textarea "hero.attack(enemy1);"
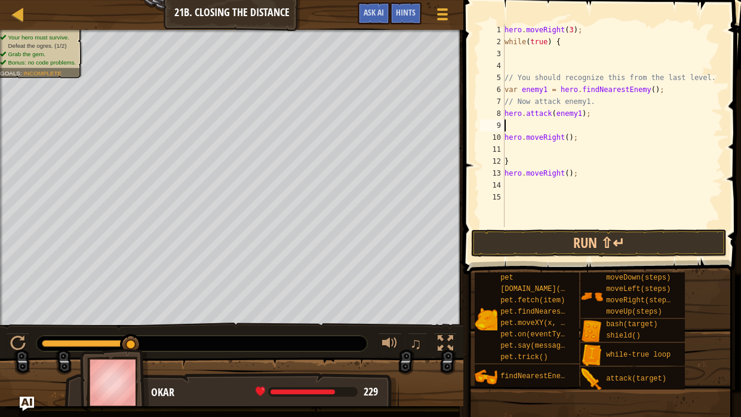
click at [520, 161] on div "hero . moveRight ( 3 ) ; while ( true ) { // You should recognize this from the…" at bounding box center [612, 137] width 221 height 227
type textarea "}"
type textarea "hero.moveRight();"
click at [562, 248] on button "Run ⇧↵" at bounding box center [598, 242] width 255 height 27
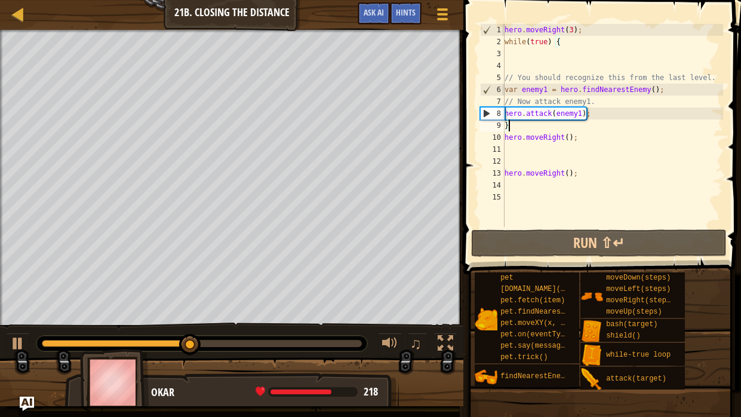
click at [576, 138] on div "hero . moveRight ( 3 ) ; while ( true ) { // You should recognize this from the…" at bounding box center [612, 137] width 221 height 227
click at [513, 125] on div "hero . moveRight ( 3 ) ; while ( true ) { // You should recognize this from the…" at bounding box center [612, 137] width 221 height 227
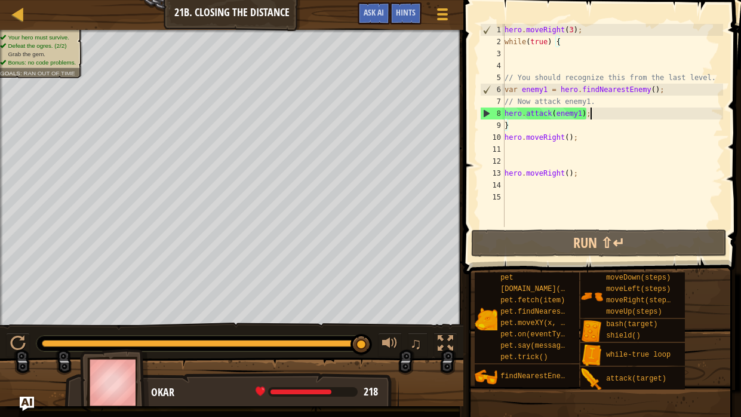
click at [593, 116] on div "hero . moveRight ( 3 ) ; while ( true ) { // You should recognize this from the…" at bounding box center [612, 137] width 221 height 227
type textarea "hero.attack(enemy1);"
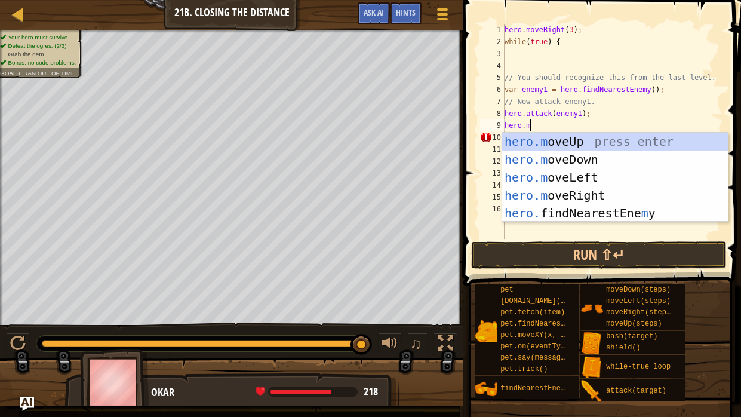
scroll to position [5, 2]
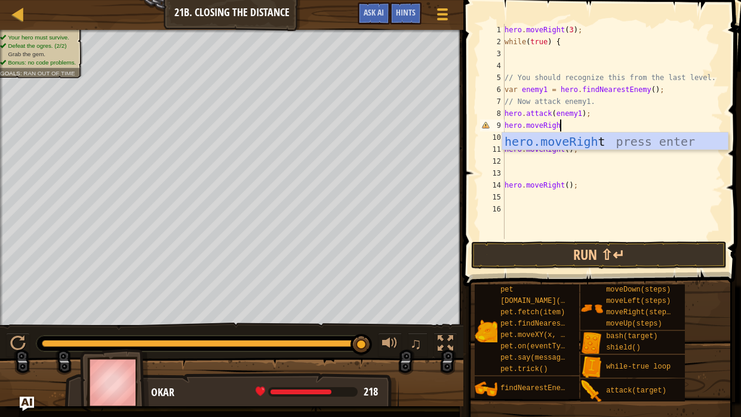
type textarea "hero.moveRight"
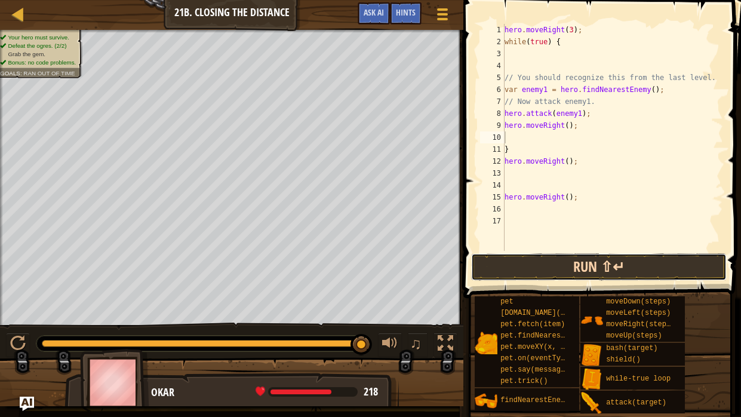
click at [584, 271] on button "Run ⇧↵" at bounding box center [598, 266] width 255 height 27
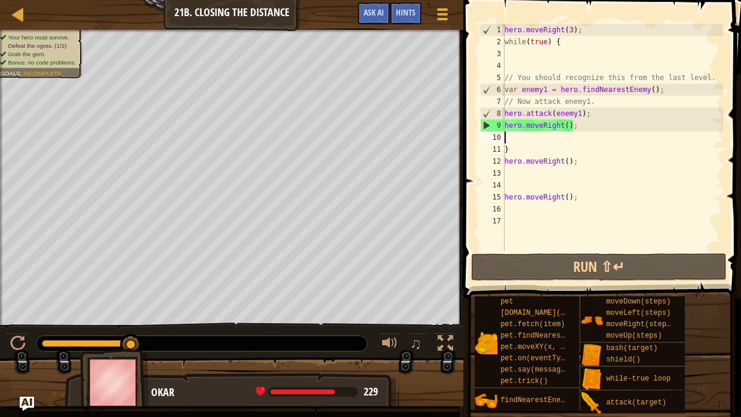
click at [591, 113] on div "hero . moveRight ( 3 ) ; while ( true ) { // You should recognize this from the…" at bounding box center [612, 149] width 221 height 251
type textarea "hero.attack(enemy1);"
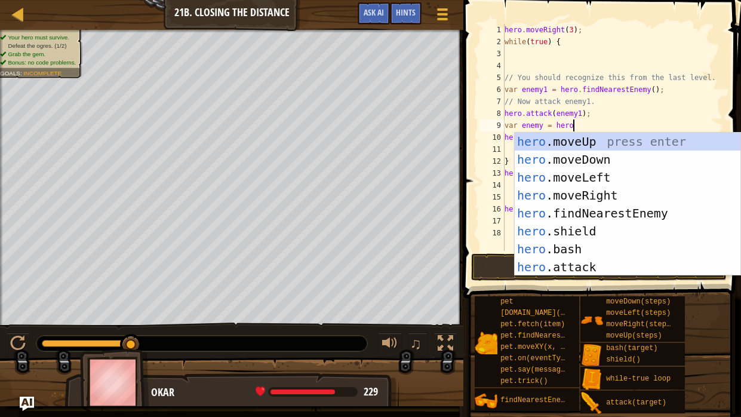
scroll to position [5, 5]
type textarea "var enemy = hero."
click at [634, 212] on div "hero. moveUp press enter hero. moveDown press enter hero. moveLeft press enter …" at bounding box center [627, 221] width 226 height 179
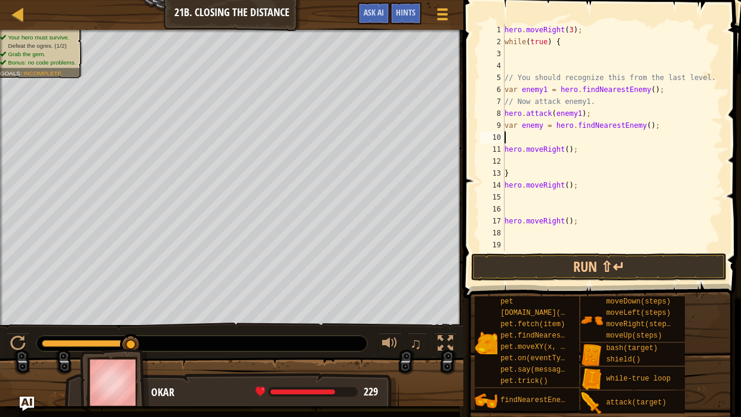
scroll to position [5, 0]
click at [608, 131] on div "hero . moveRight ( 3 ) ; while ( true ) { // You should recognize this from the…" at bounding box center [612, 149] width 221 height 251
type textarea "var enemy = hero.findNearestEnemy();"
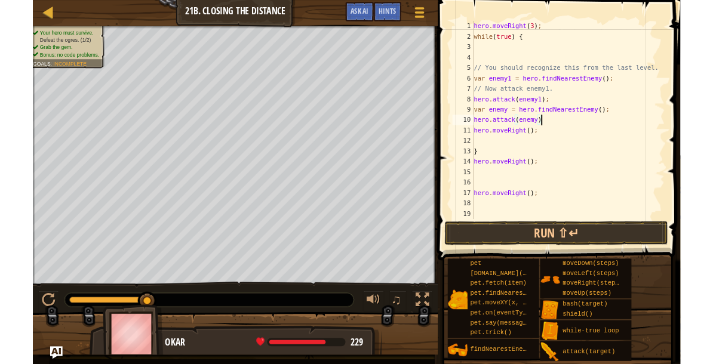
scroll to position [5, 6]
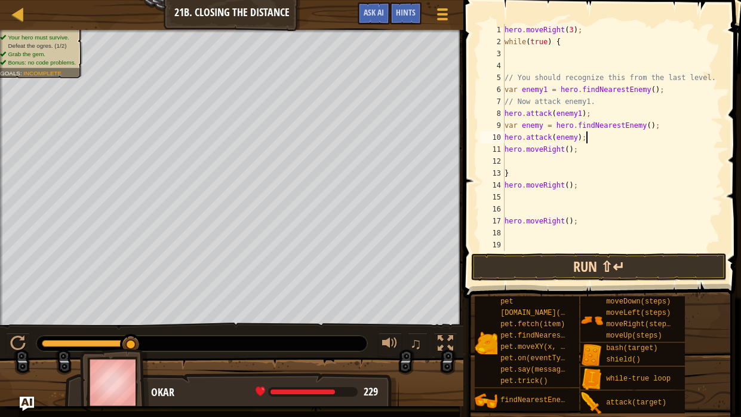
type textarea "hero.attack(enemy);"
click at [593, 272] on button "Run ⇧↵" at bounding box center [598, 266] width 255 height 27
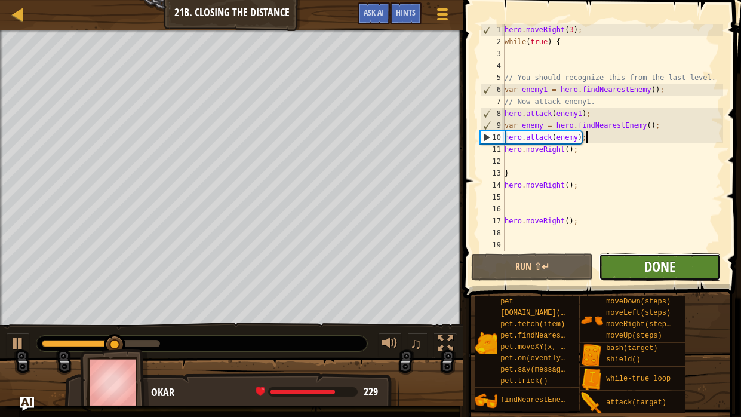
click at [649, 266] on span "Done" at bounding box center [659, 266] width 31 height 19
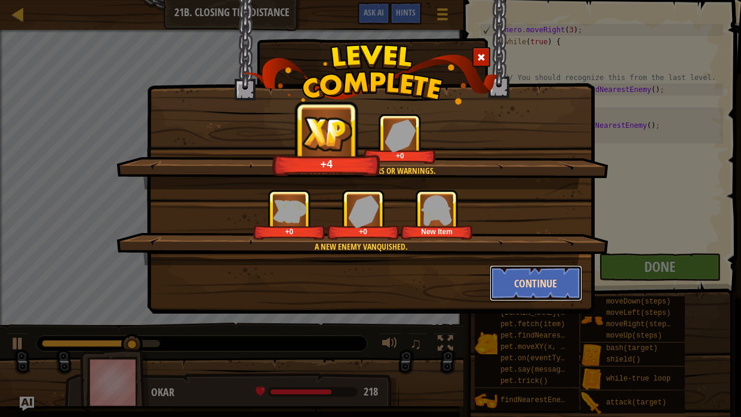
click at [526, 290] on button "Continue" at bounding box center [535, 283] width 93 height 36
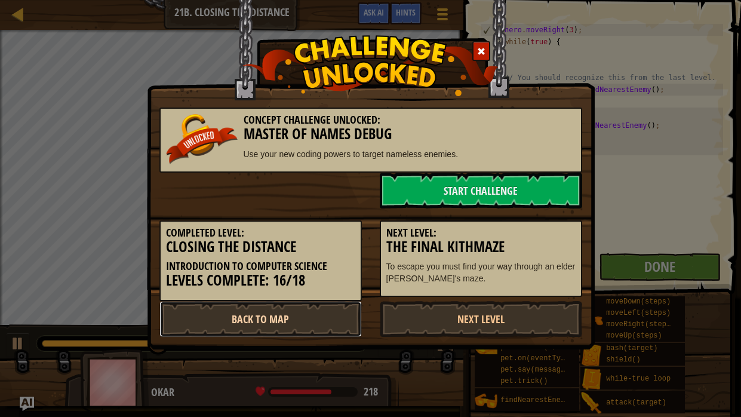
click at [282, 326] on link "Back to Map" at bounding box center [260, 319] width 202 height 36
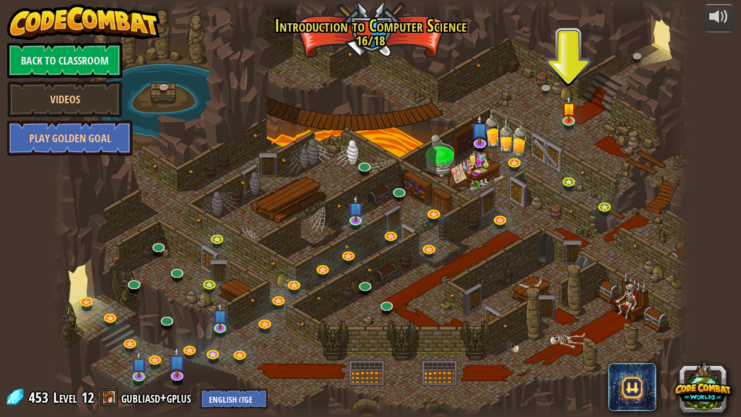
click at [282, 326] on div at bounding box center [370, 208] width 637 height 417
